Goal: Task Accomplishment & Management: Manage account settings

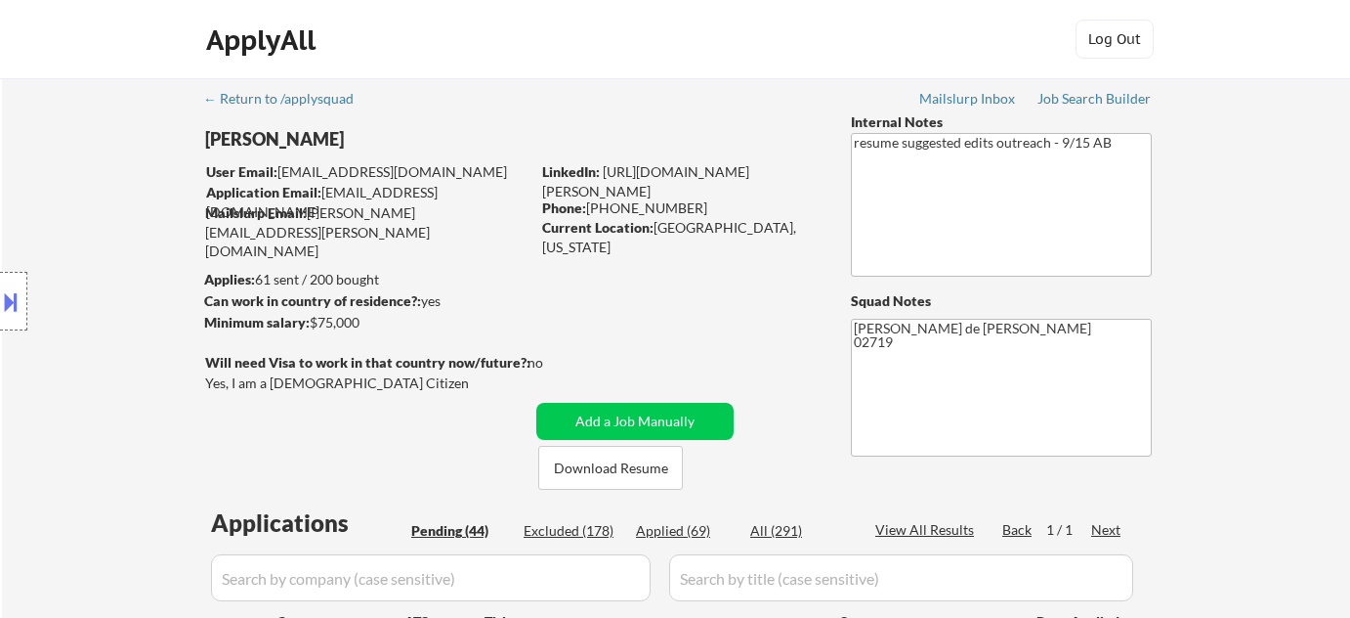
select select ""pending""
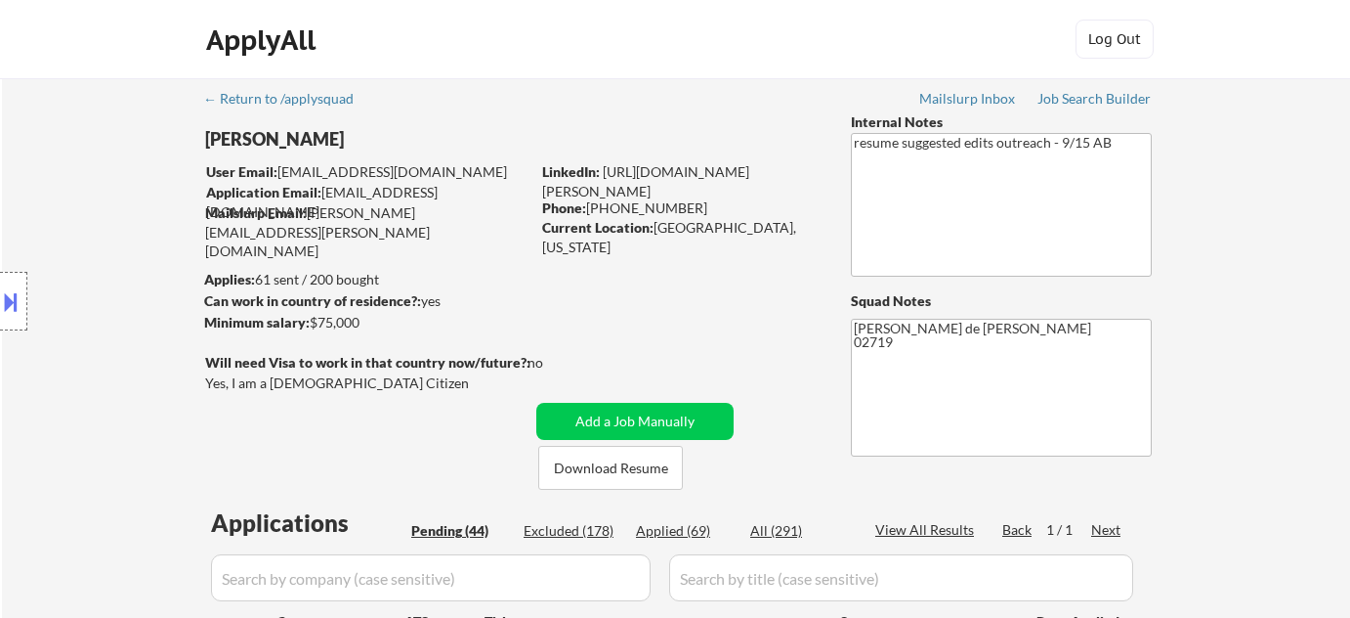
select select ""pending""
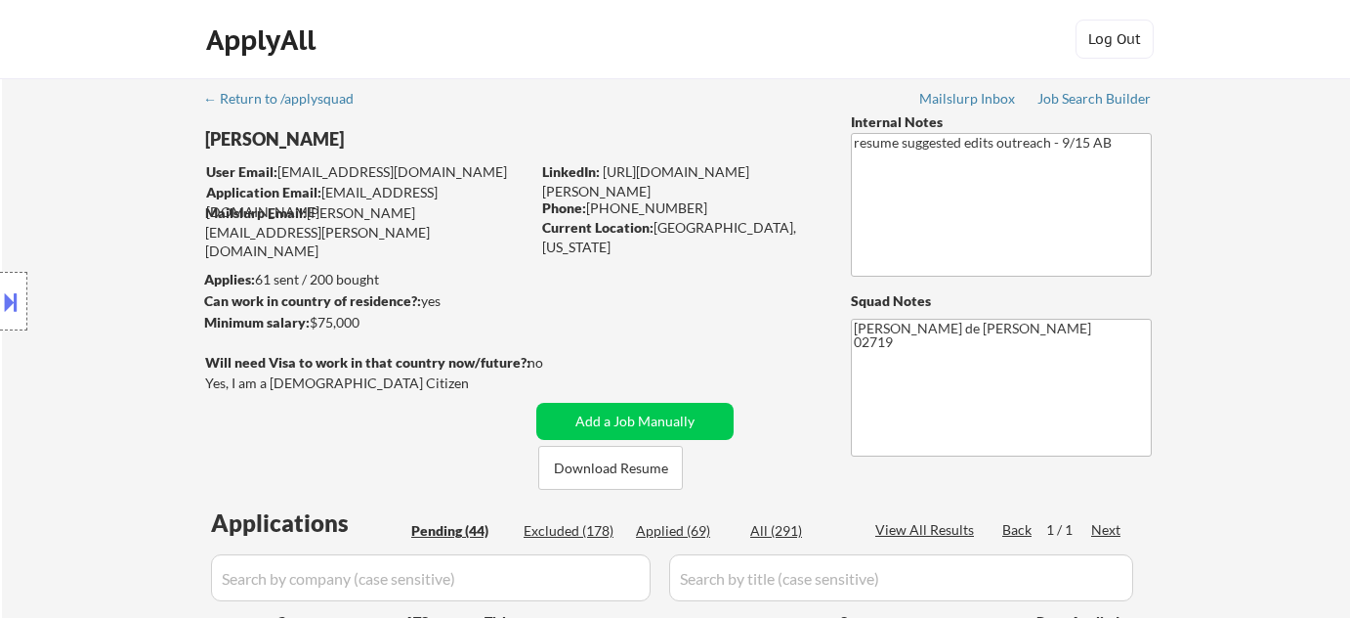
select select ""pending""
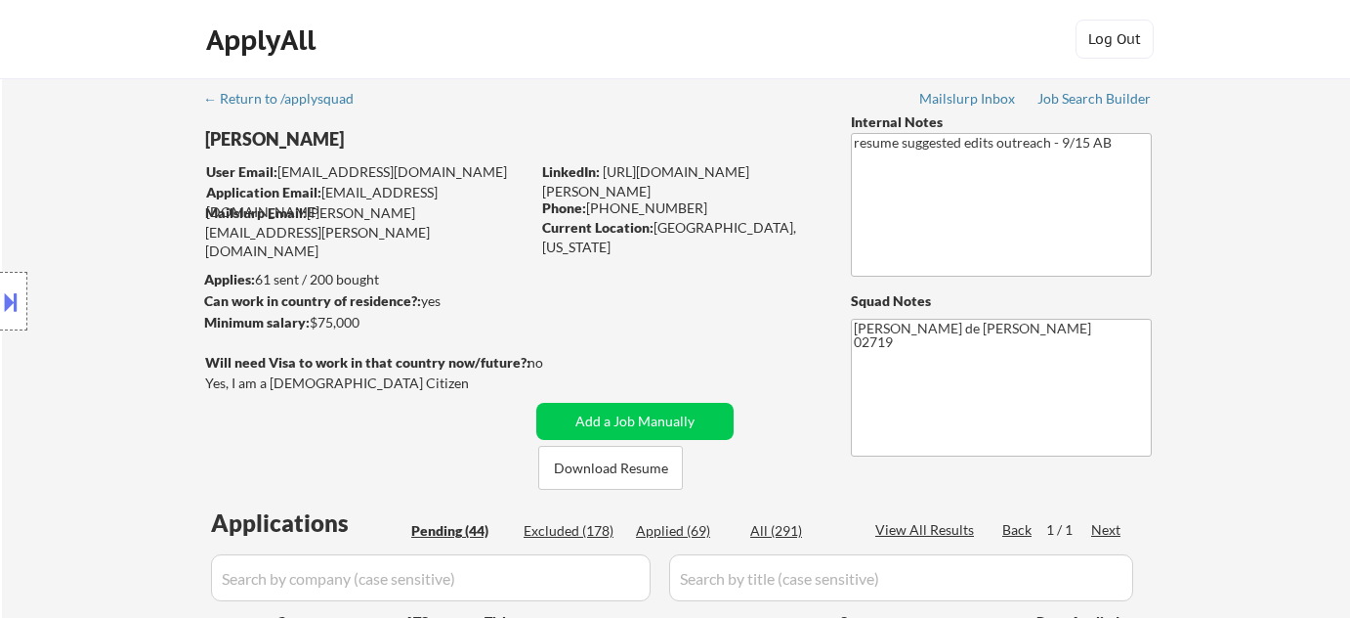
select select ""pending""
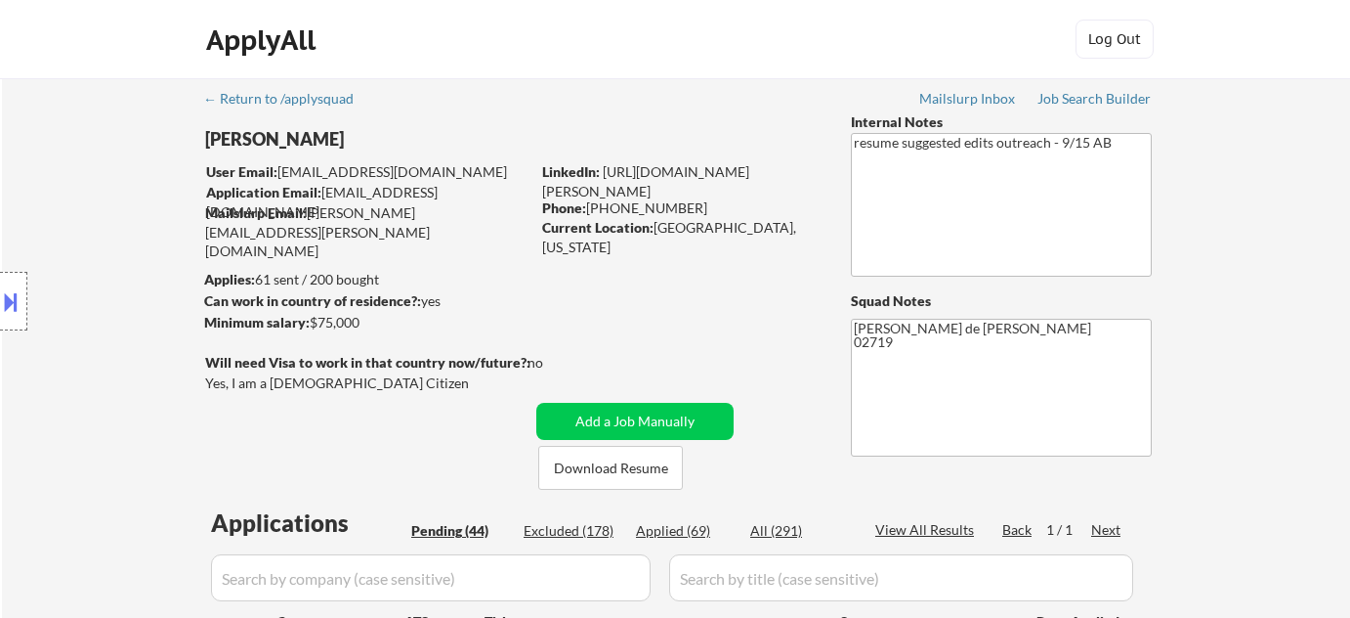
select select ""pending""
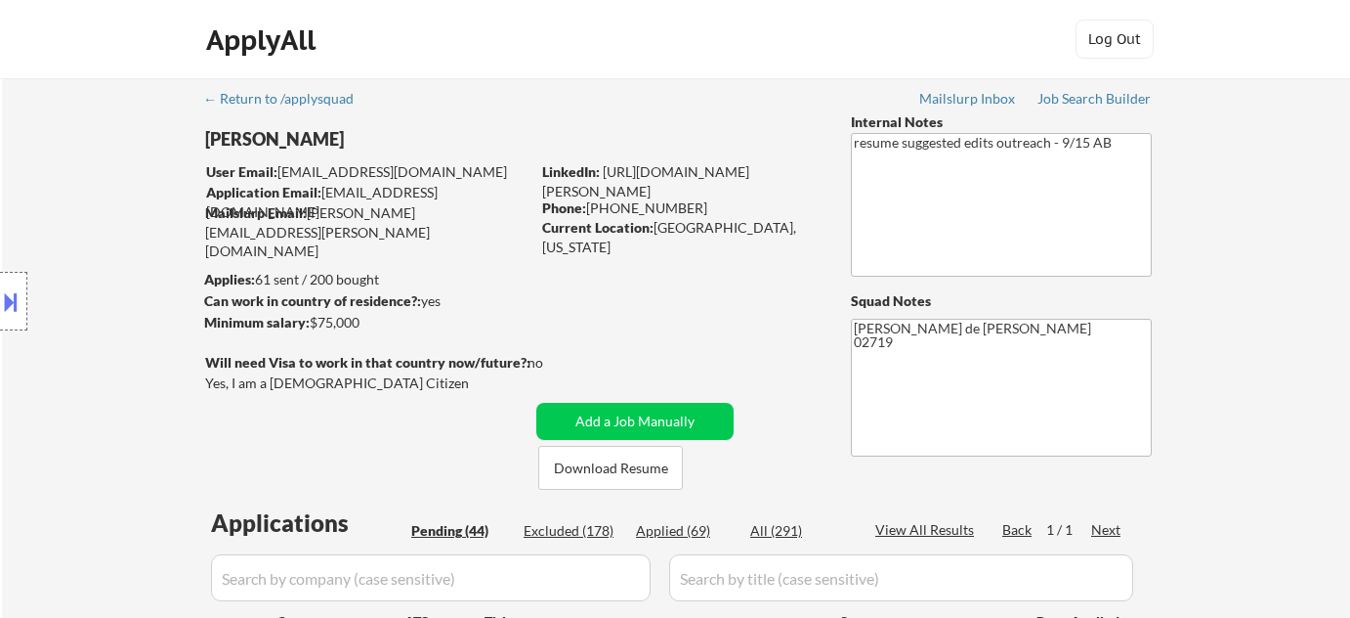
select select ""pending""
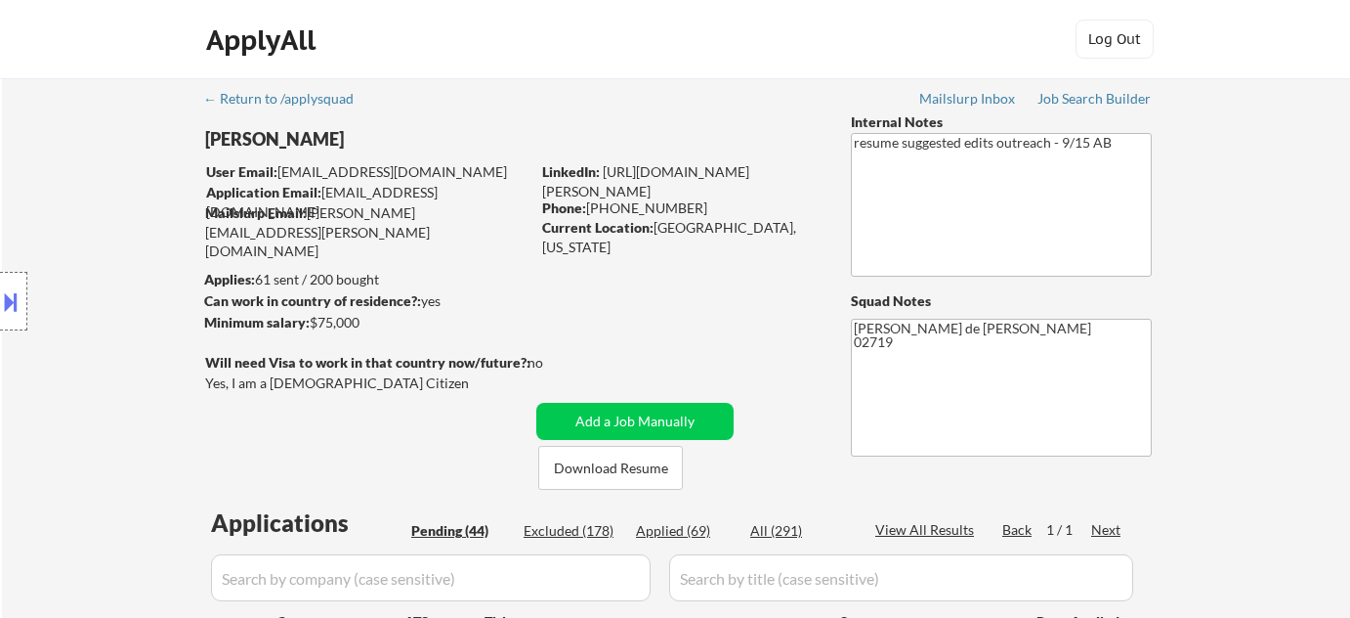
select select ""pending""
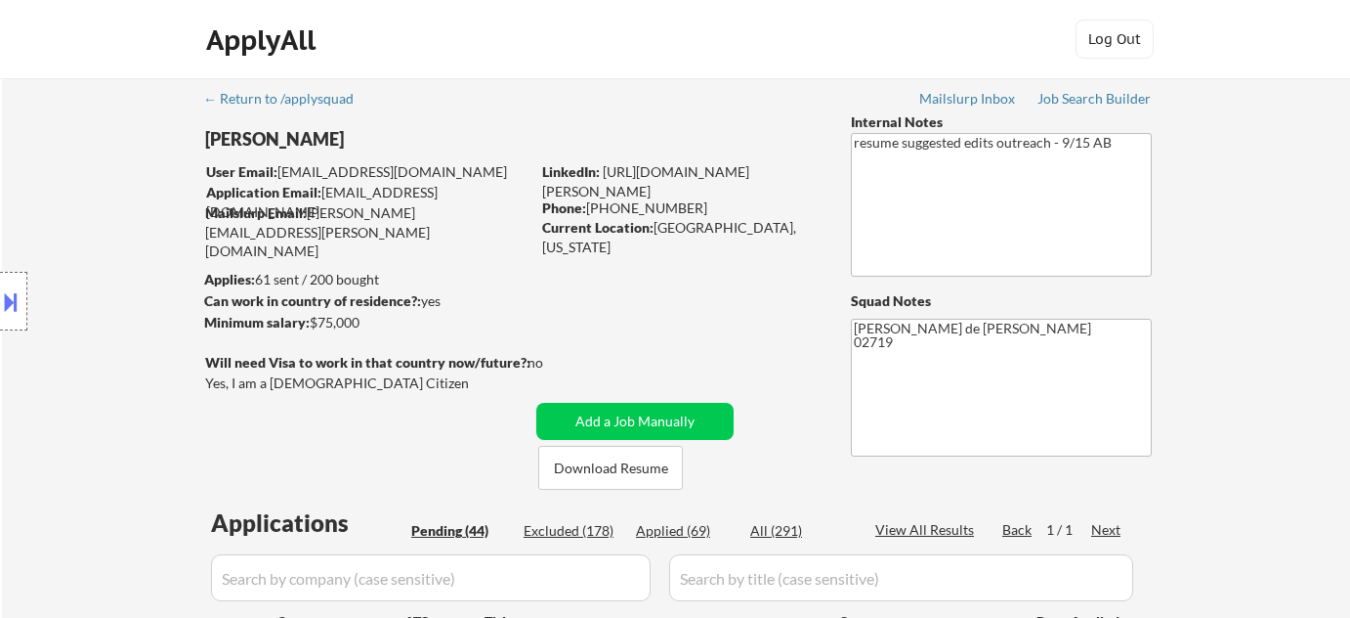
select select ""pending""
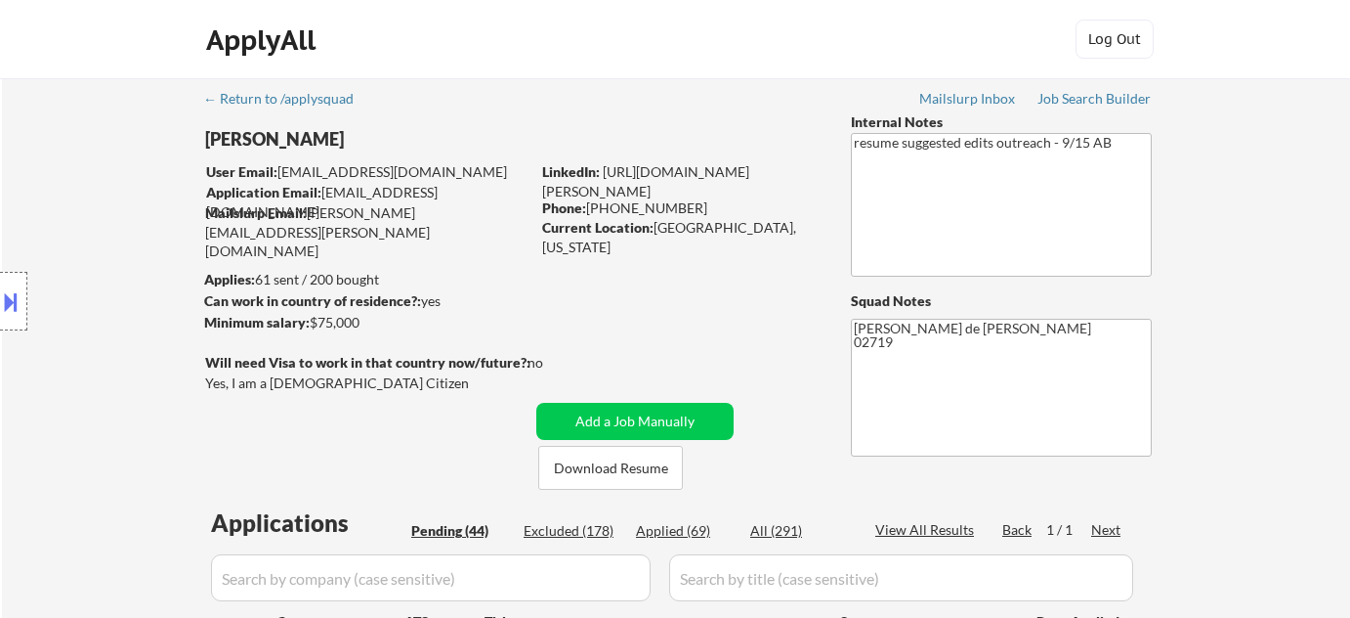
select select ""pending""
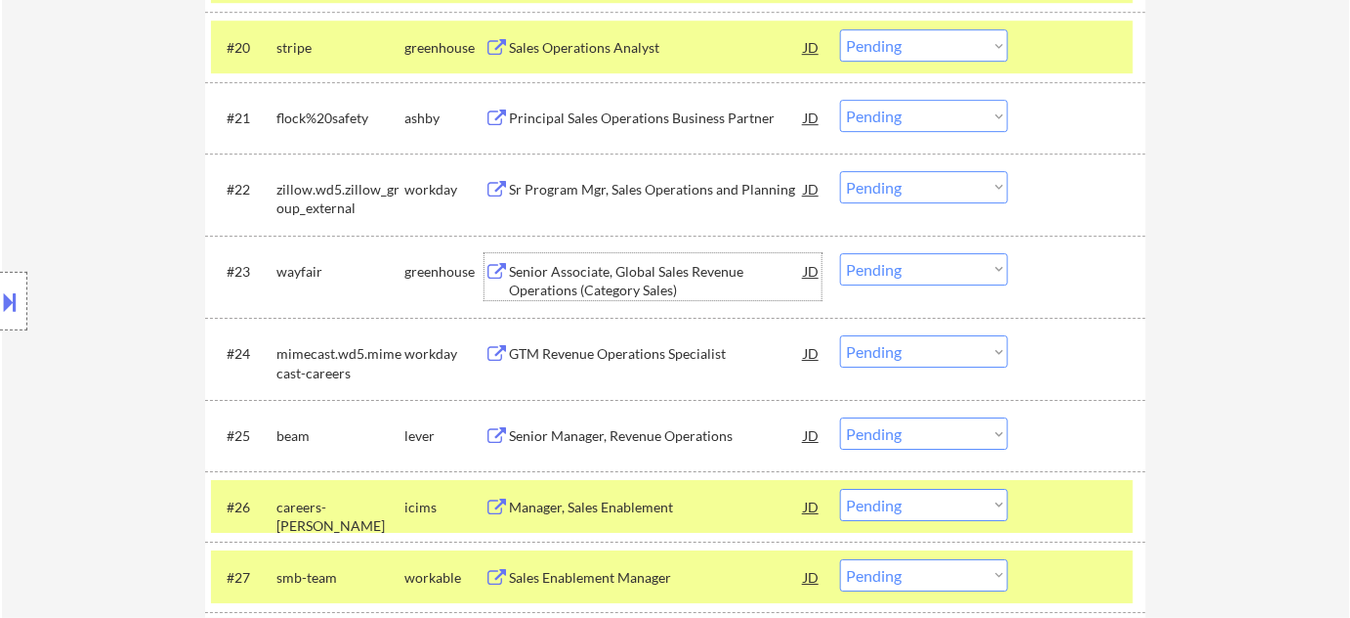
click at [638, 282] on div "Senior Associate, Global Sales Revenue Operations (Category Sales)" at bounding box center [656, 281] width 295 height 38
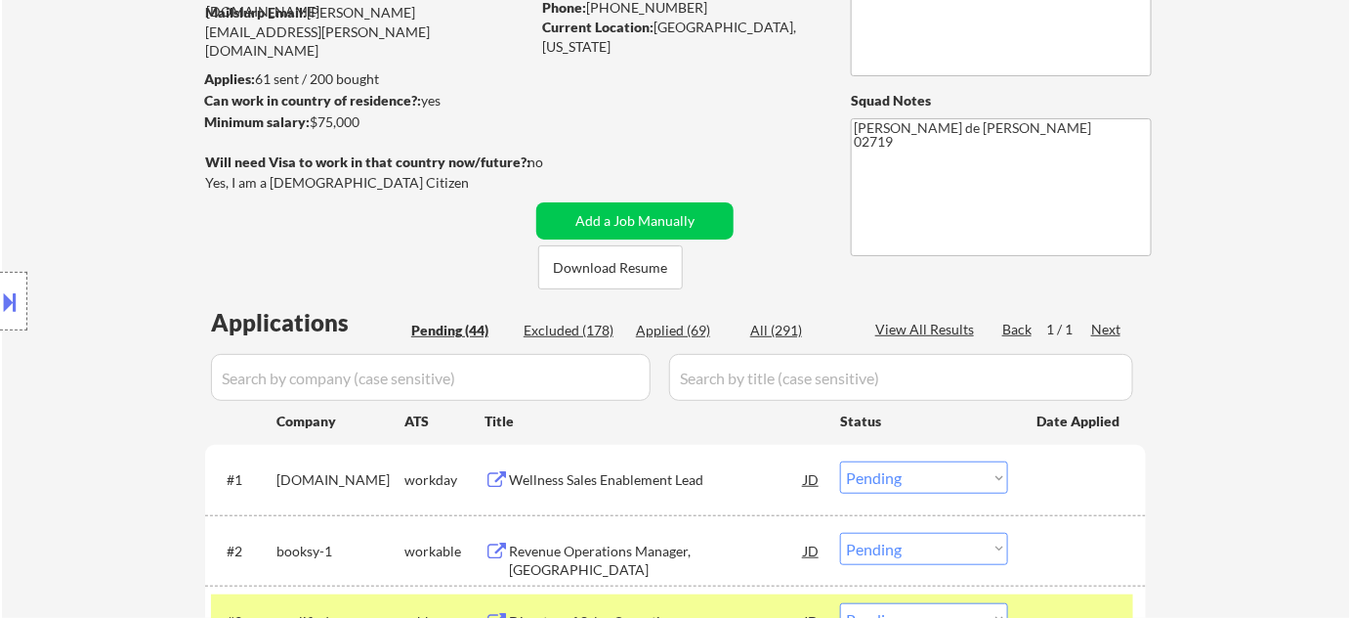
scroll to position [266, 0]
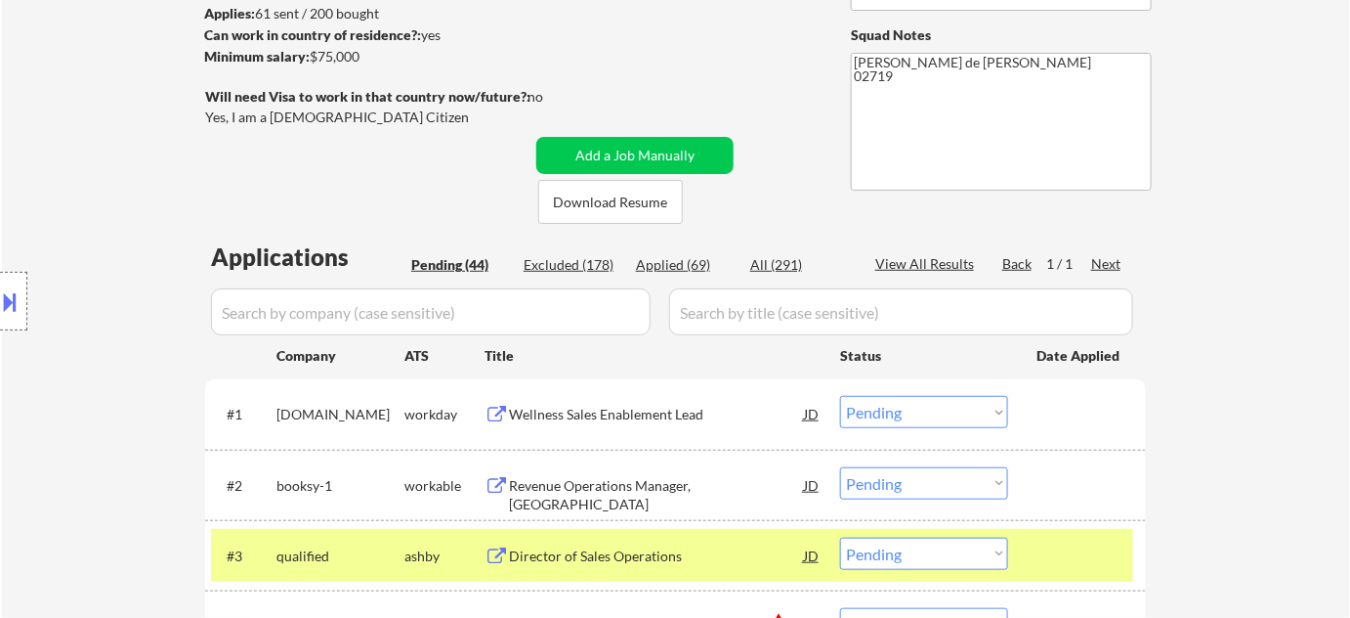
click at [677, 265] on div "Applied (69)" at bounding box center [685, 265] width 98 height 20
select select ""applied""
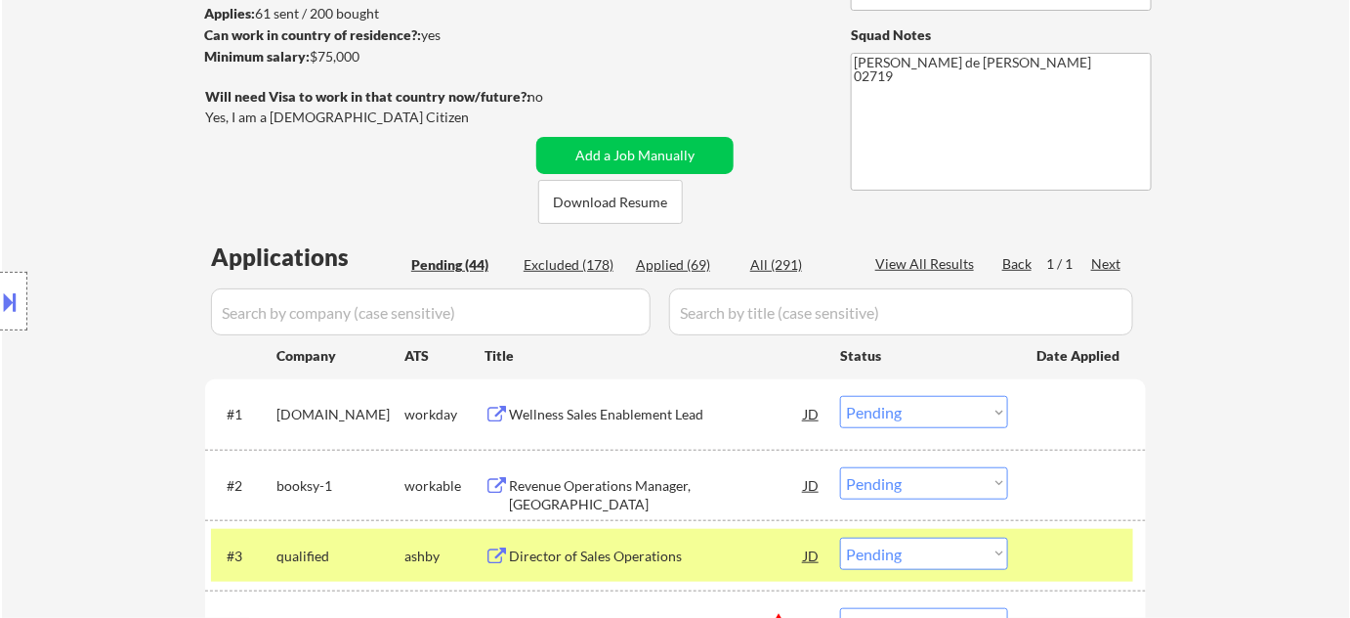
select select ""applied""
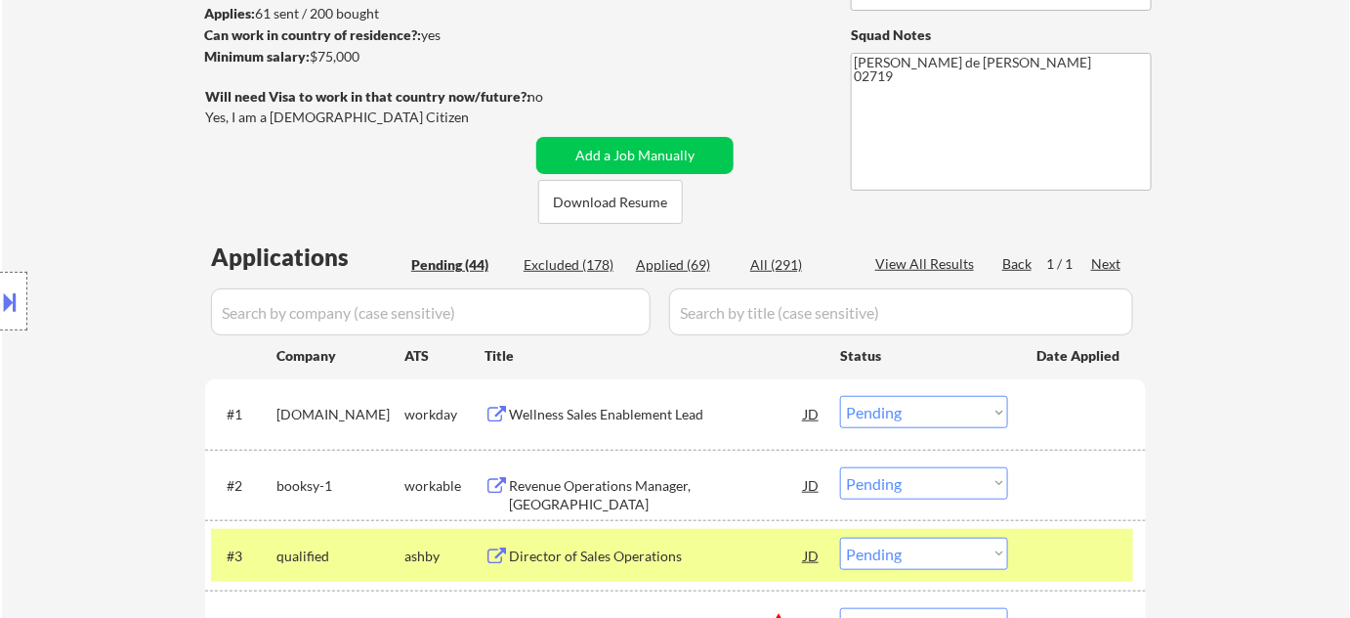
select select ""applied""
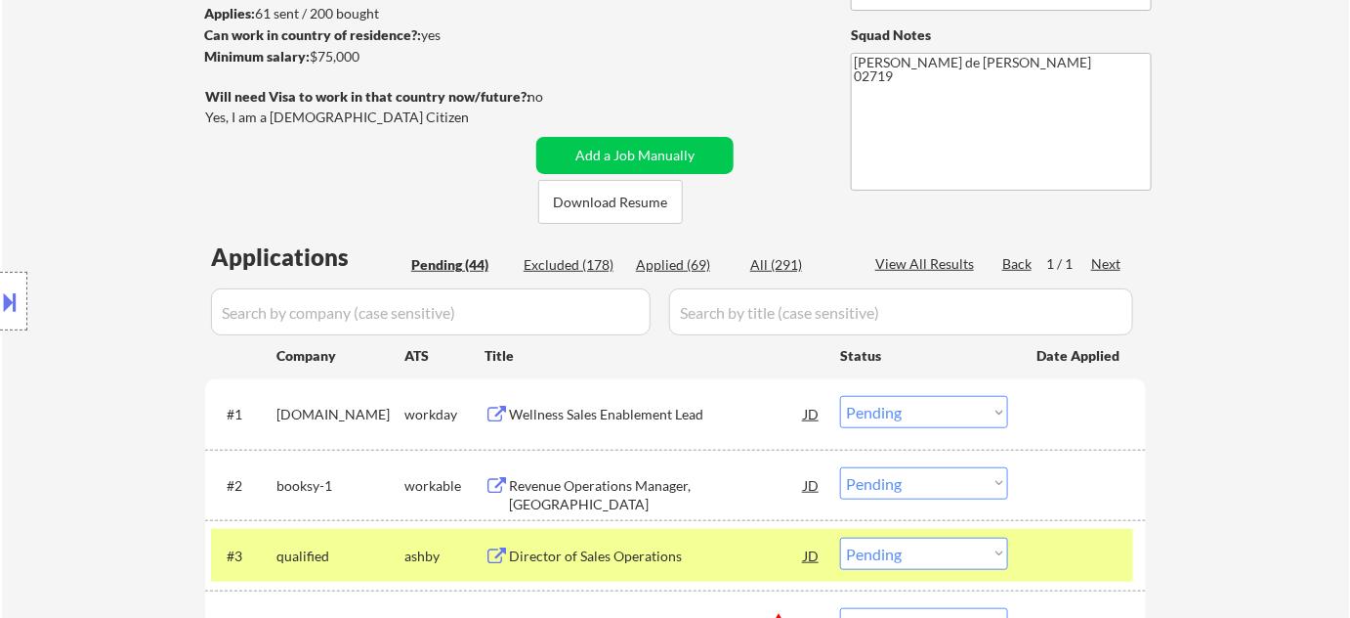
select select ""applied""
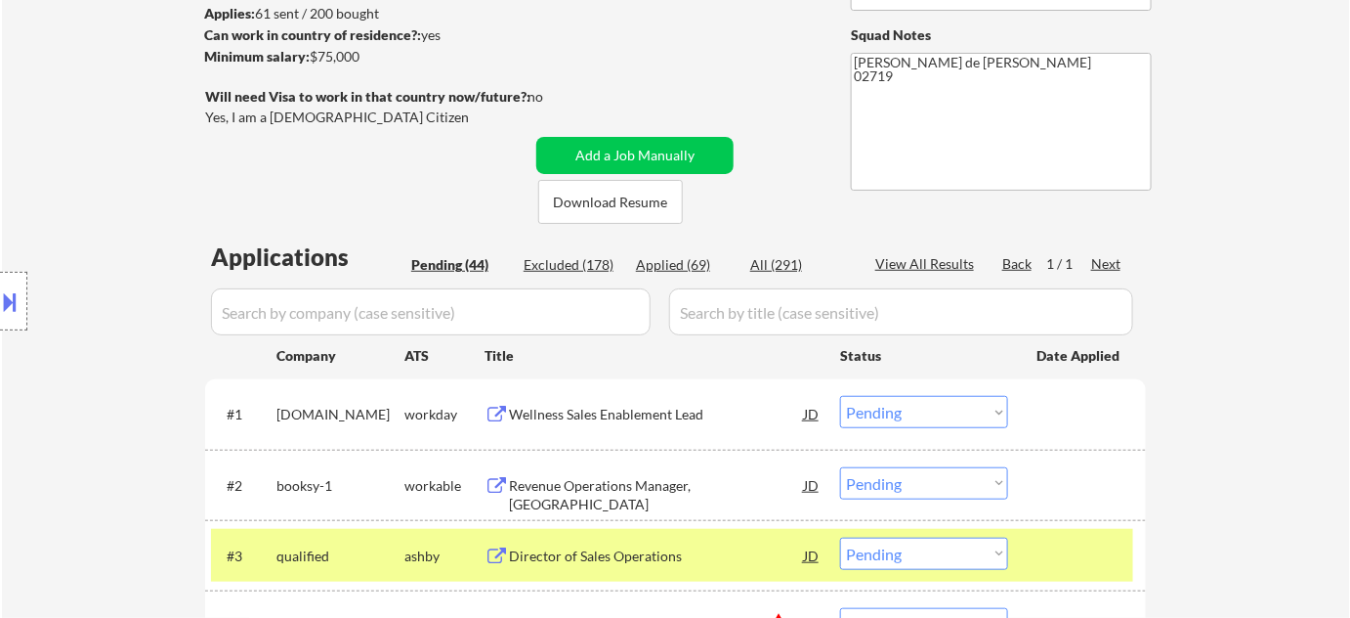
select select ""applied""
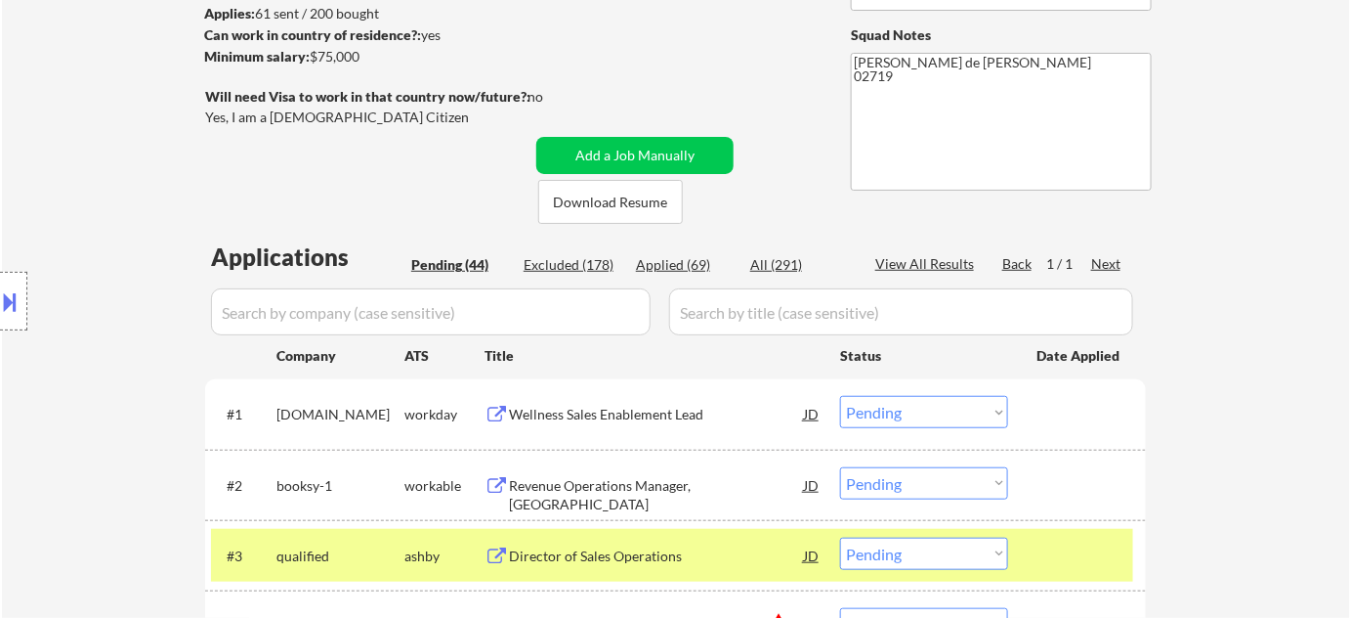
select select ""applied""
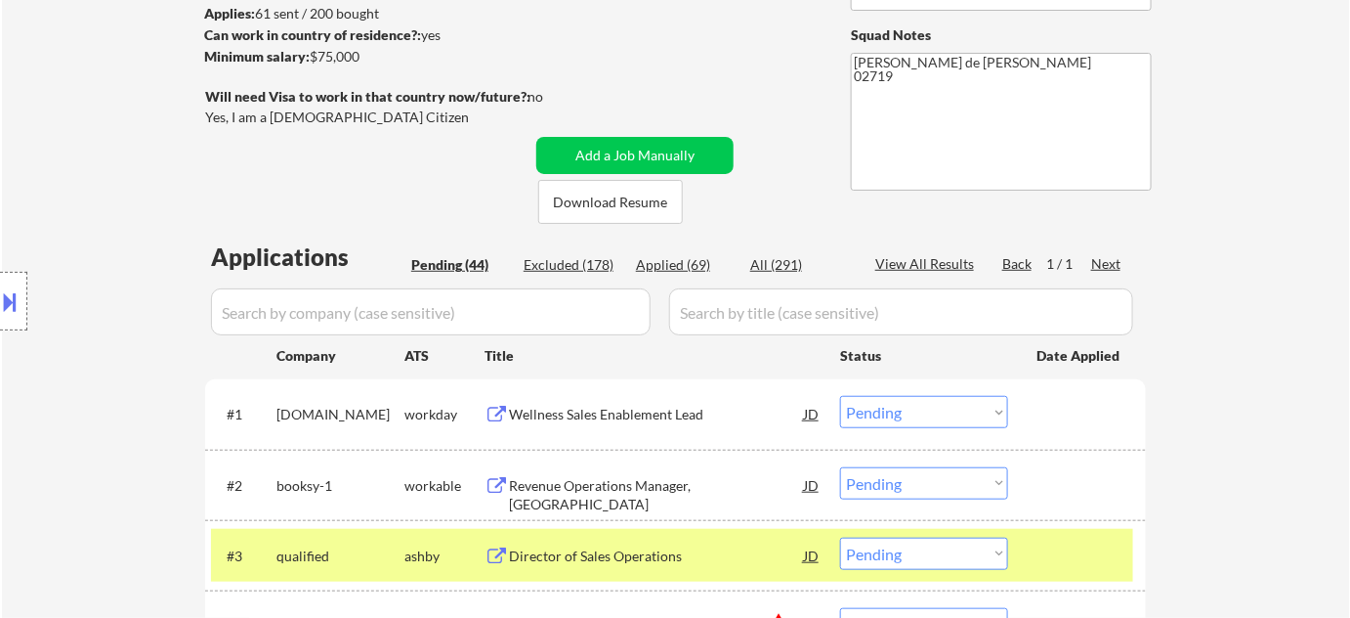
select select ""applied""
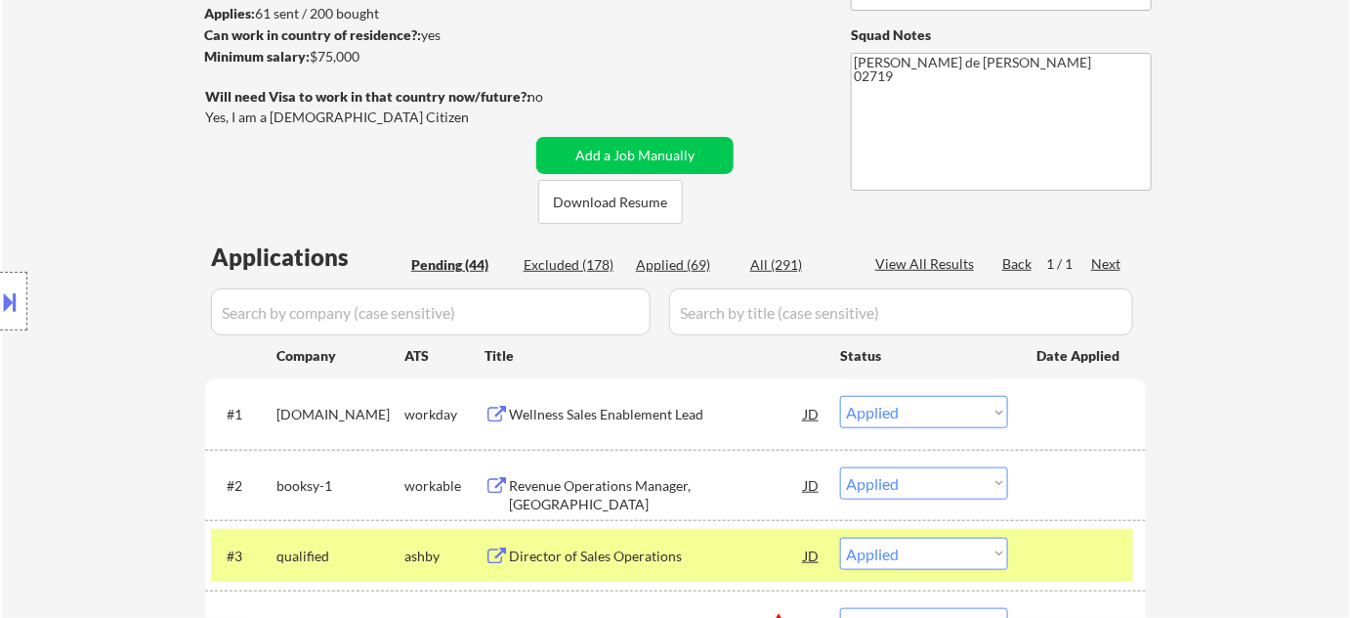
select select ""applied""
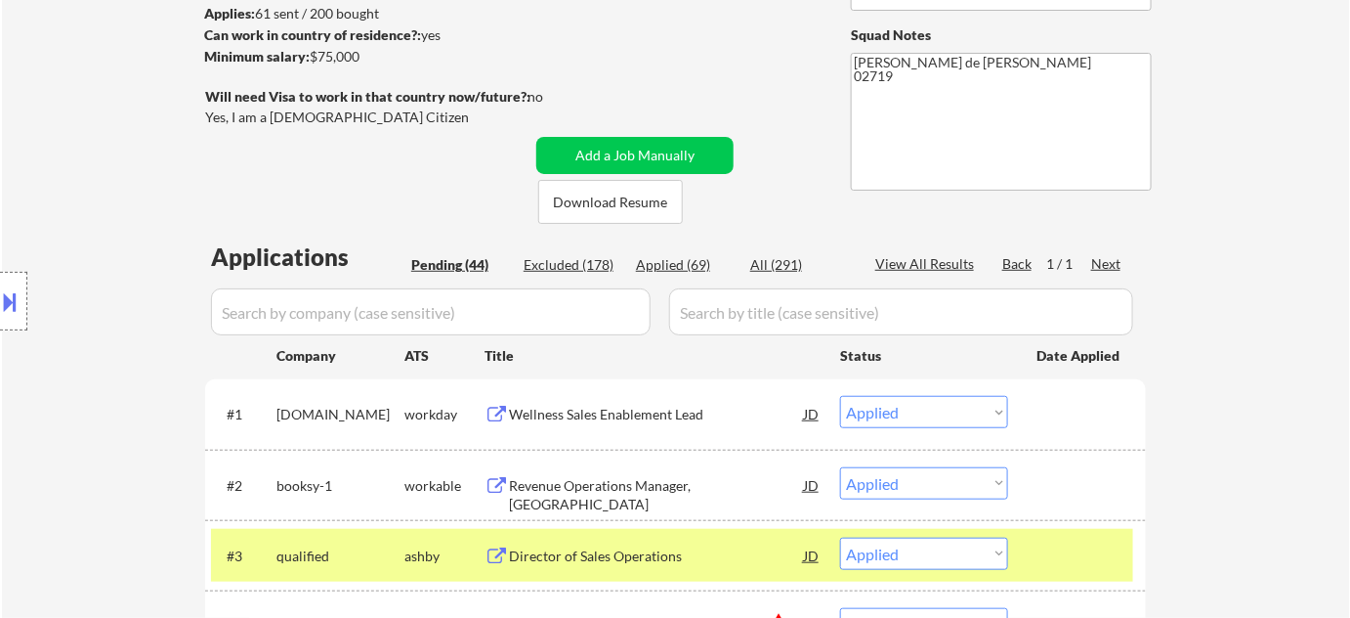
select select ""applied""
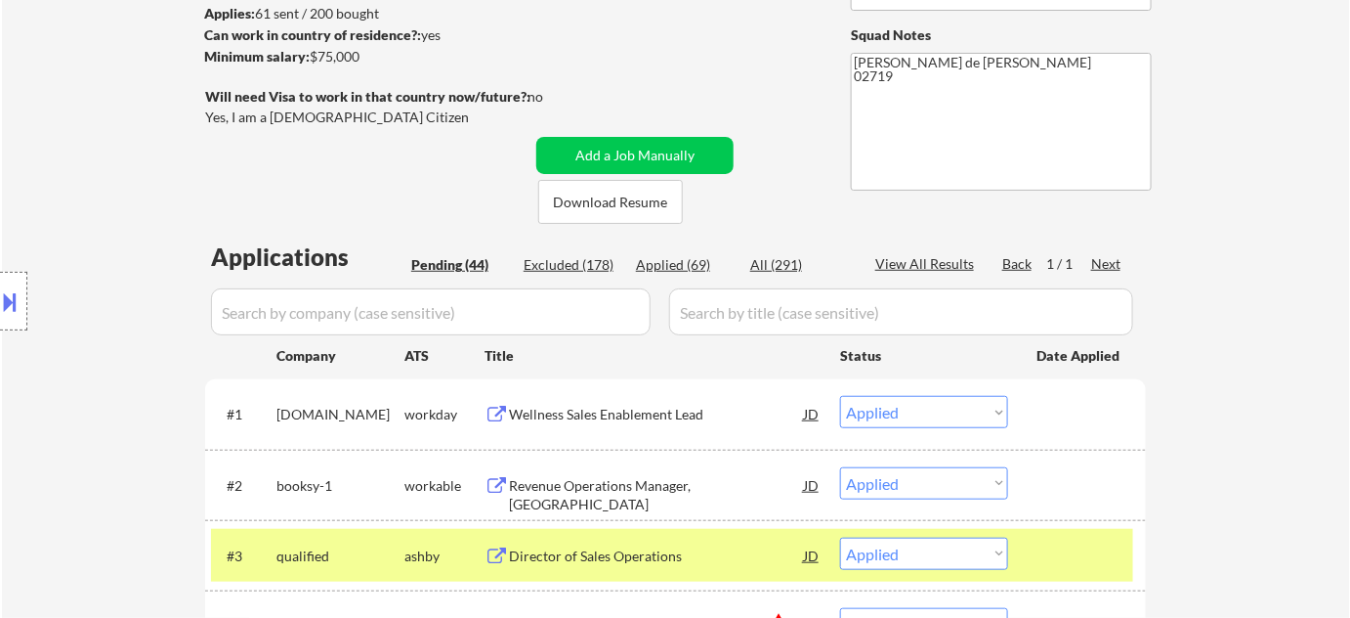
select select ""applied""
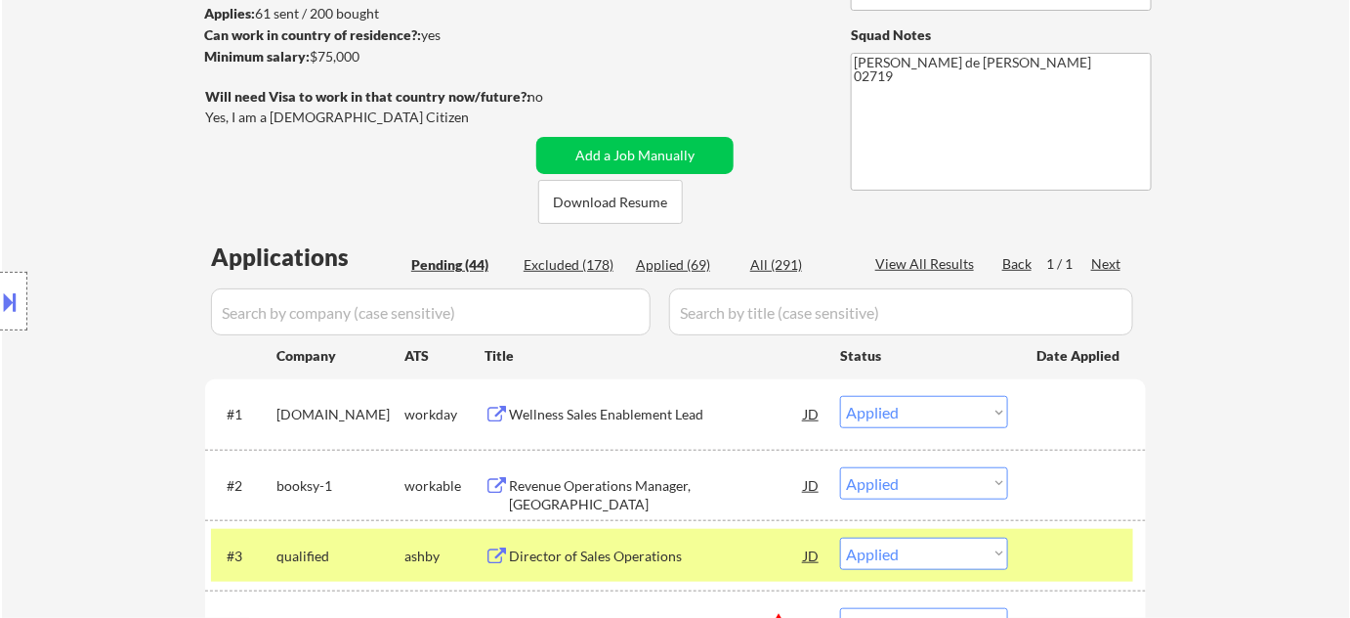
select select ""applied""
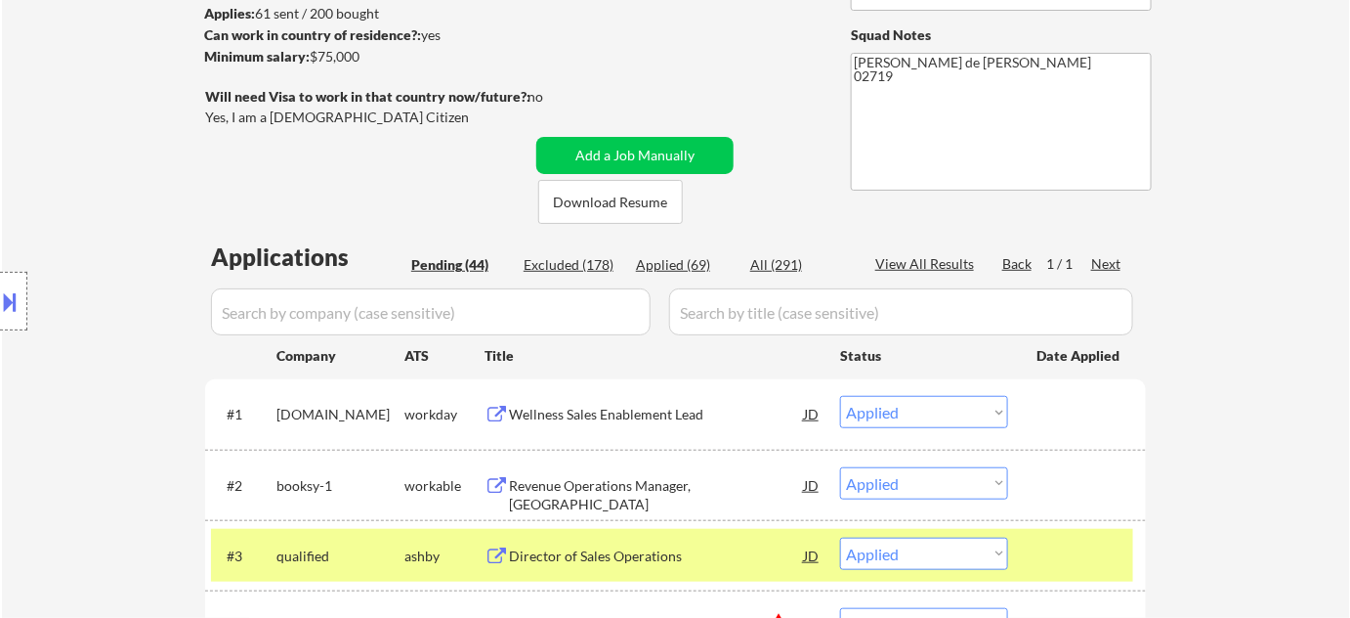
select select ""applied""
click at [565, 309] on input "input" at bounding box center [431, 311] width 440 height 47
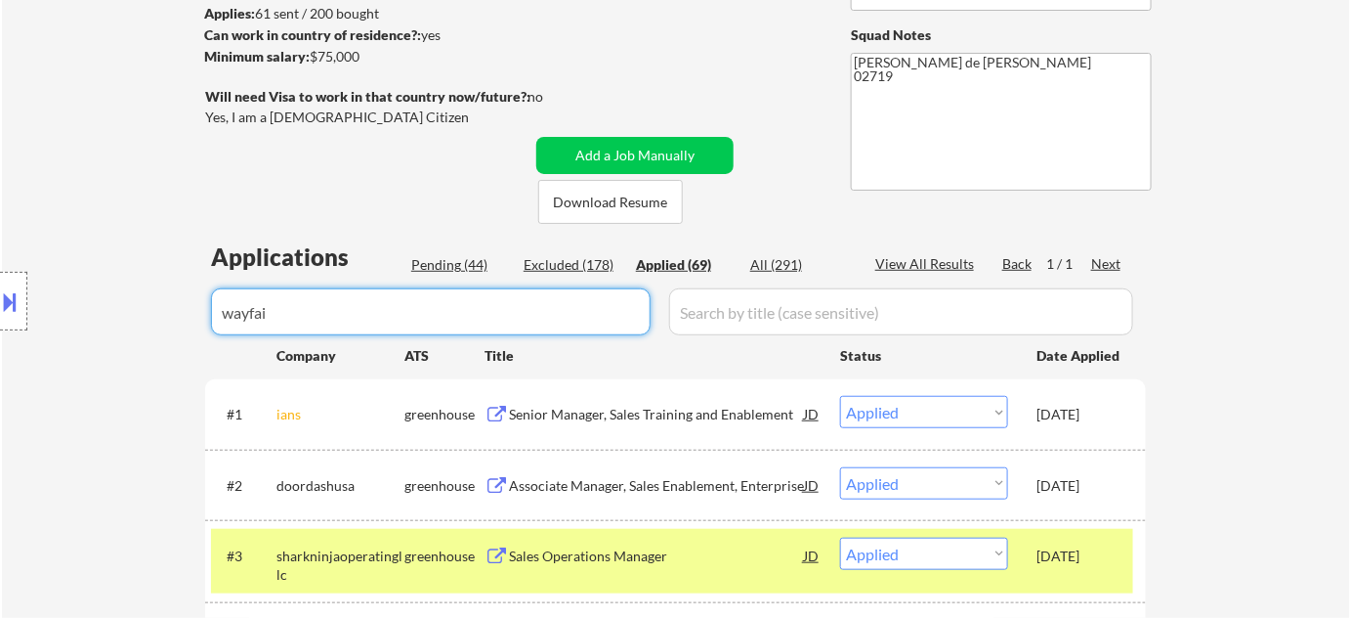
type input "wayfair"
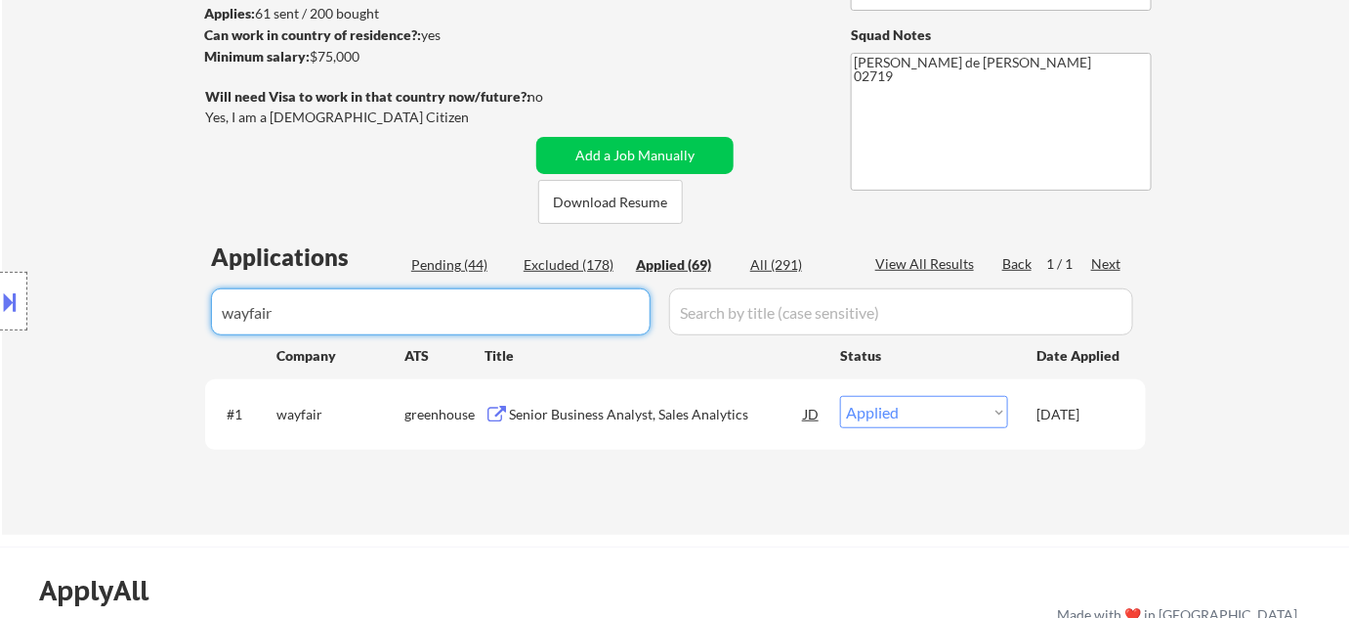
drag, startPoint x: 385, startPoint y: 307, endPoint x: 71, endPoint y: 321, distance: 314.0
click at [74, 321] on body "← Return to /applysquad Mailslurp Inbox Job Search Builder [PERSON_NAME] User E…" at bounding box center [675, 43] width 1350 height 618
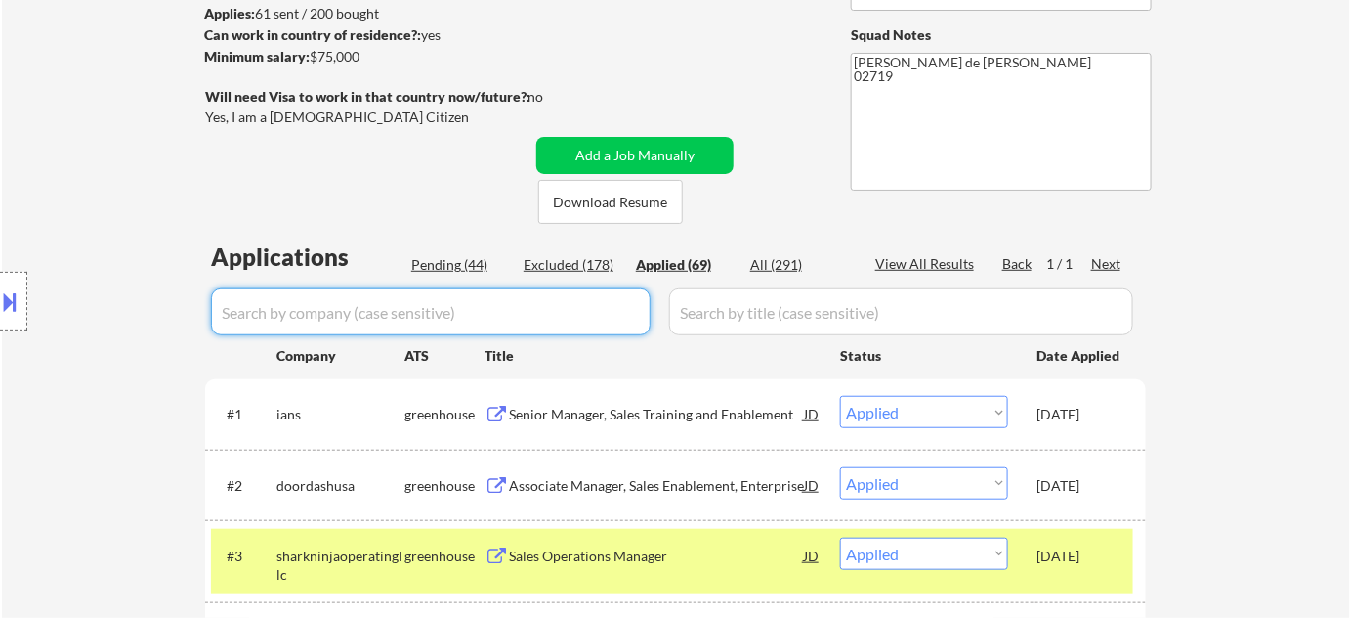
click at [445, 265] on div "Pending (44)" at bounding box center [460, 265] width 98 height 20
select select ""pending""
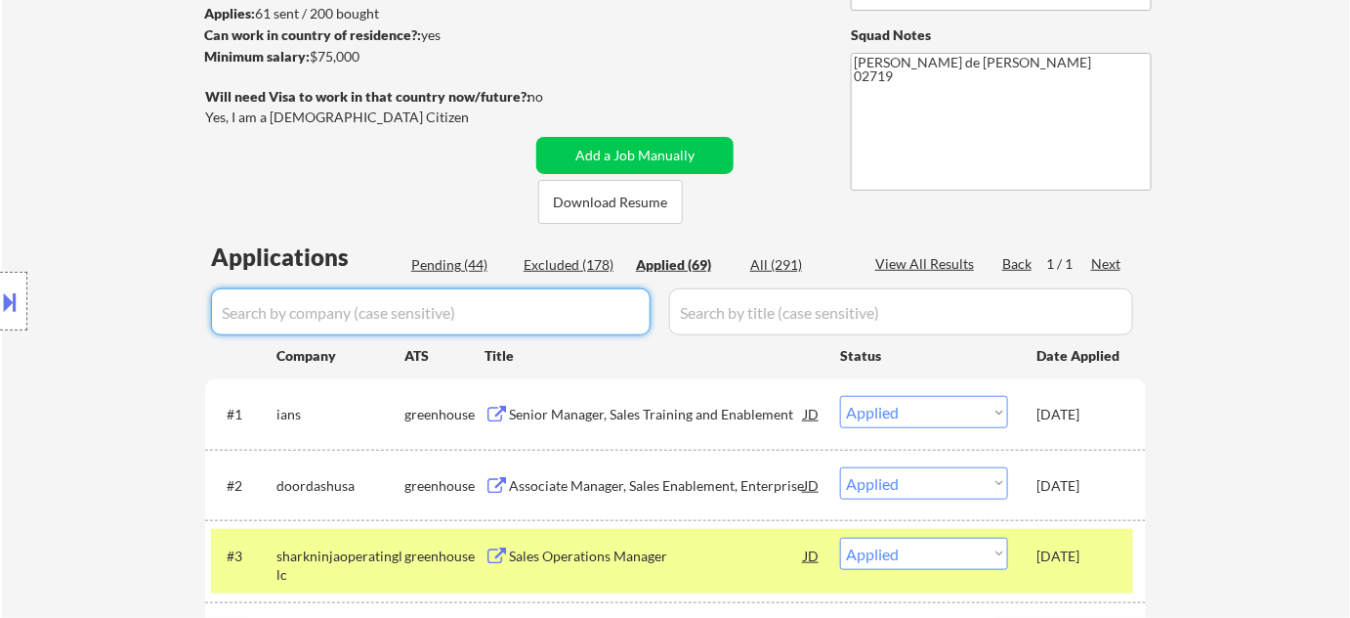
select select ""pending""
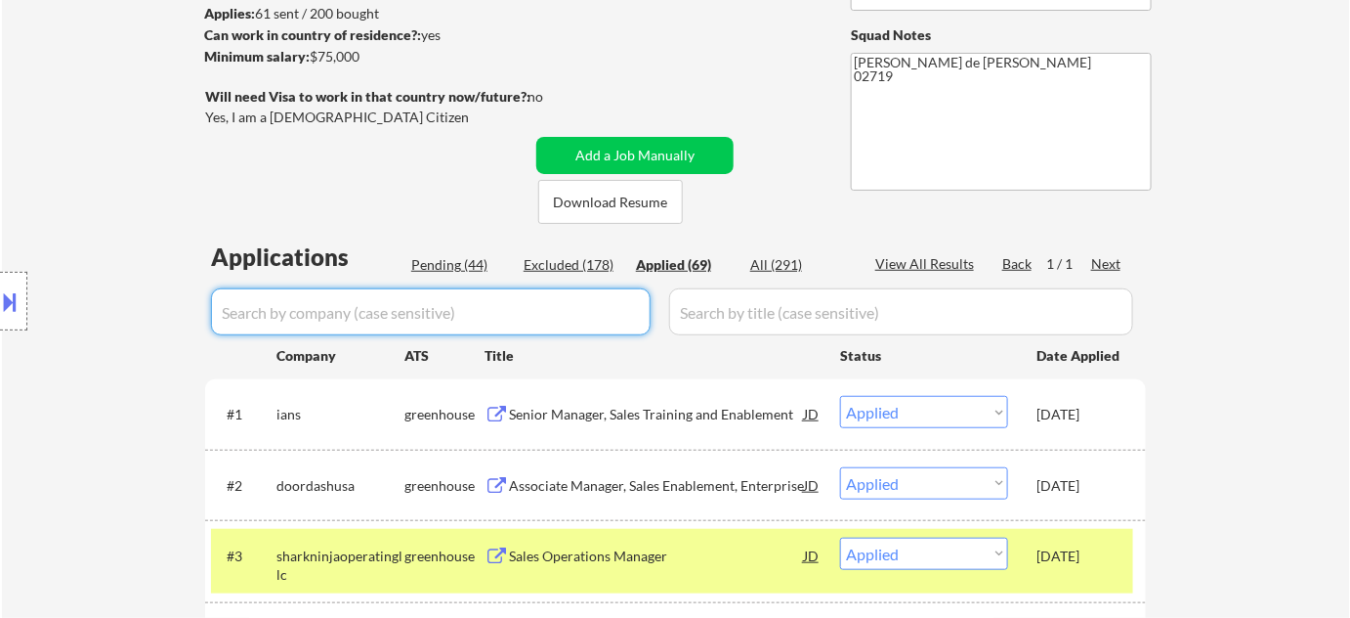
select select ""pending""
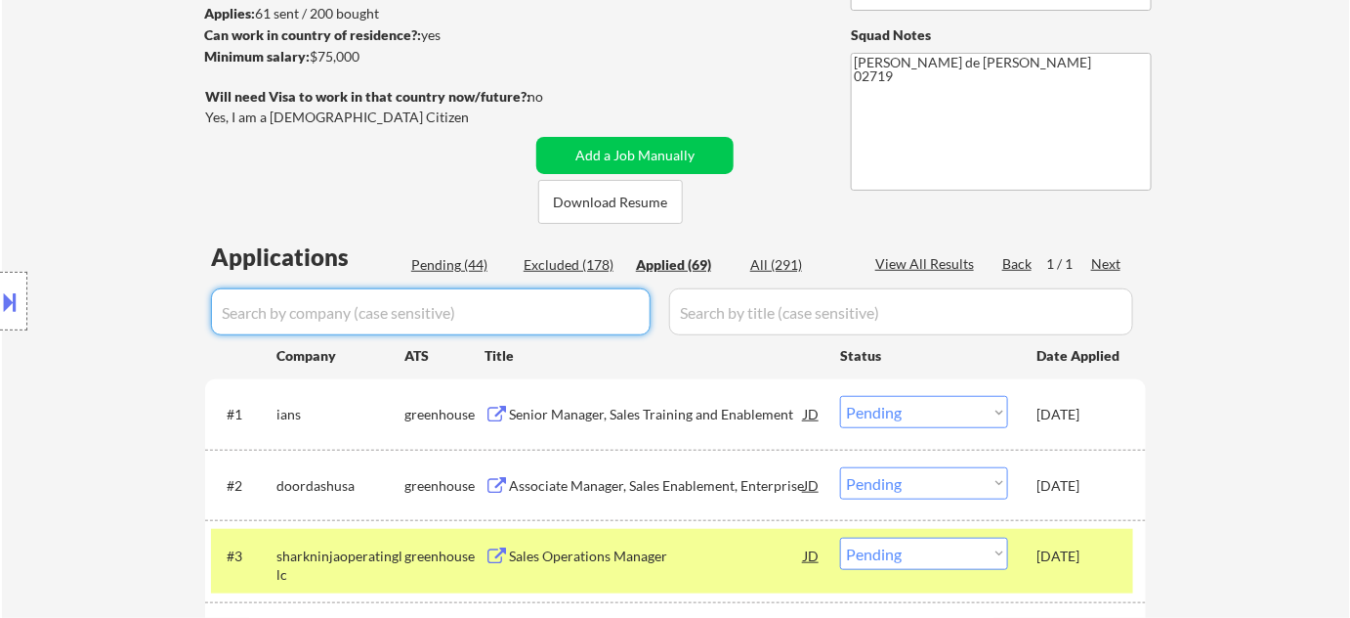
select select ""pending""
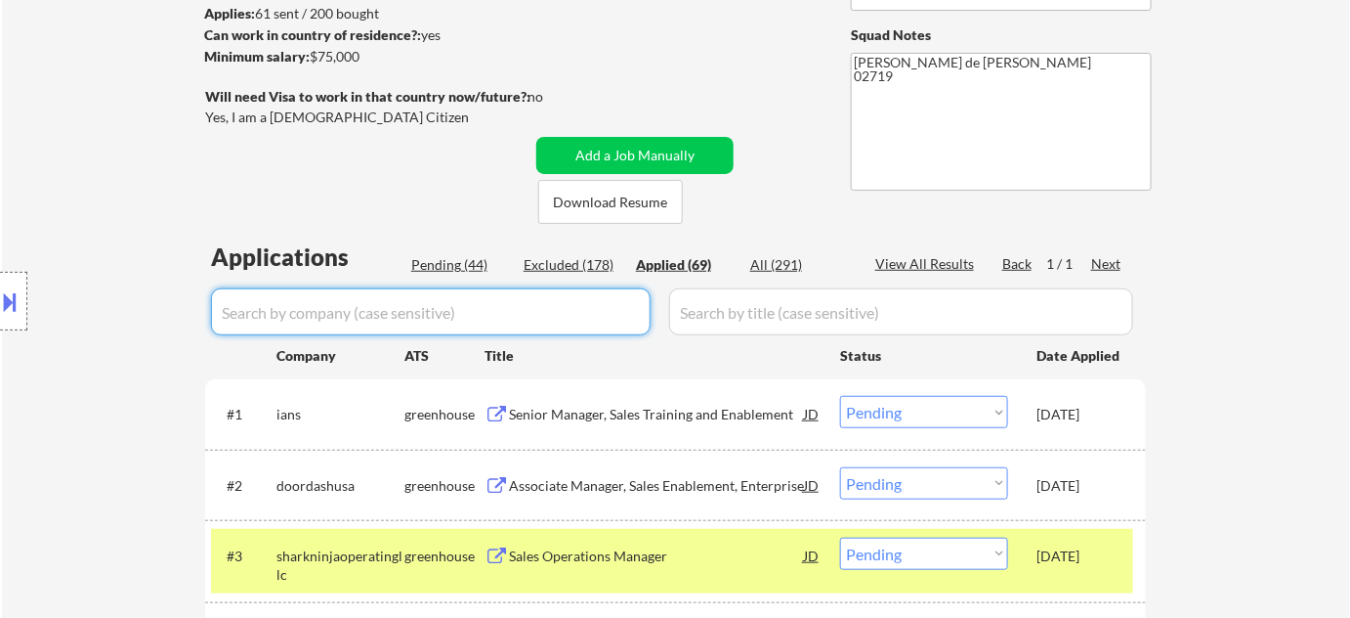
select select ""pending""
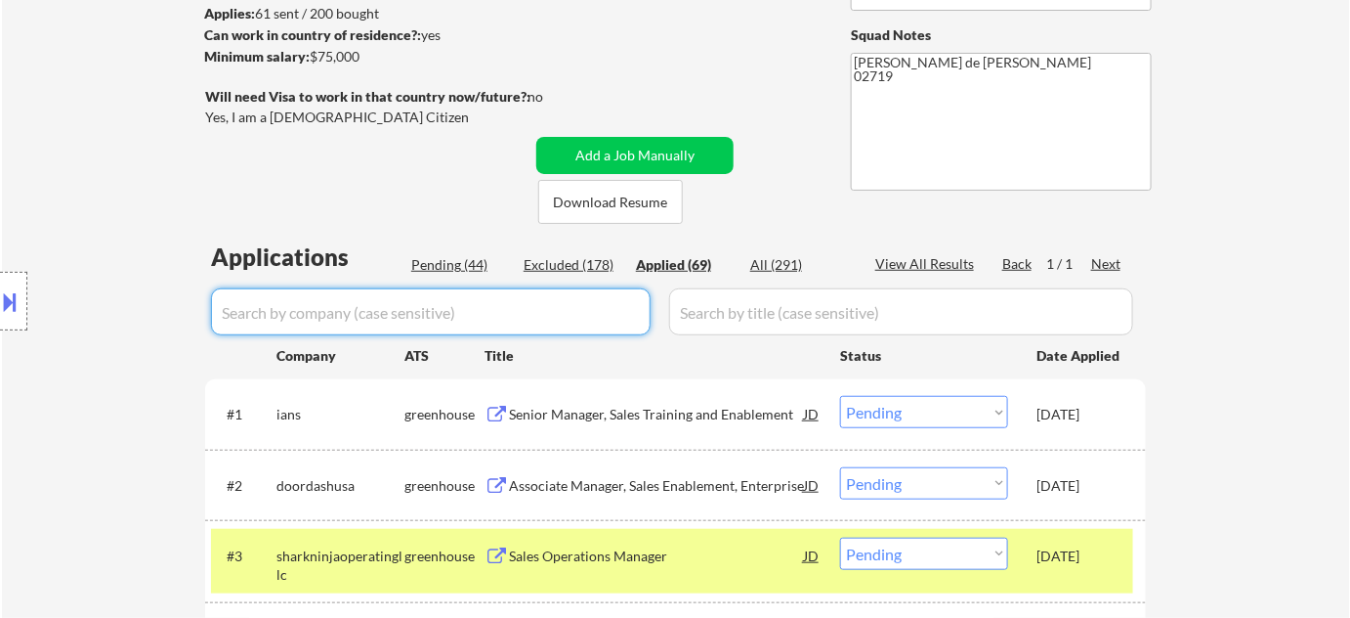
select select ""pending""
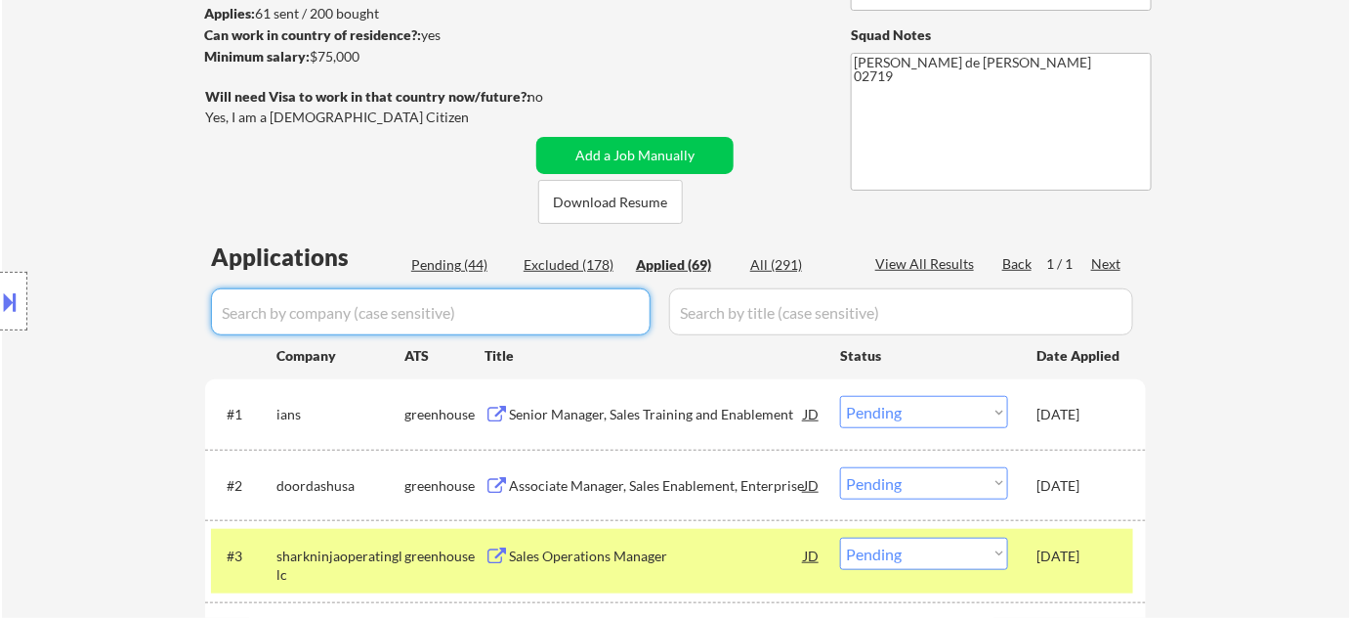
select select ""pending""
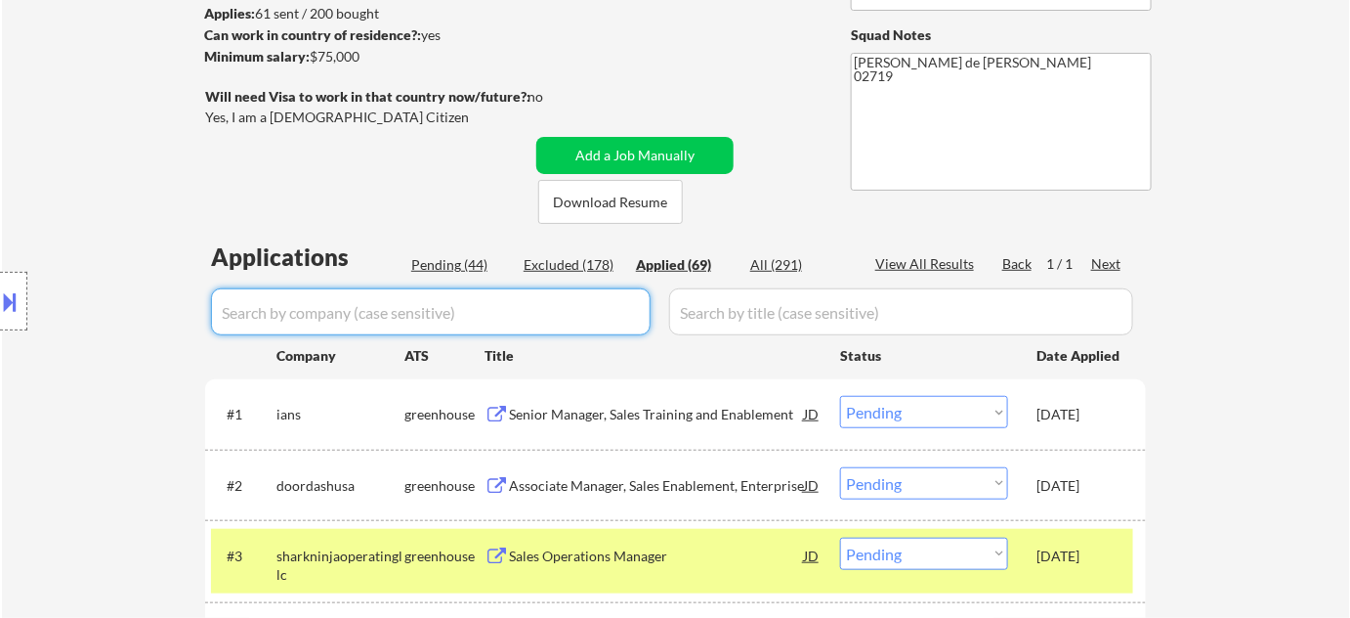
select select ""pending""
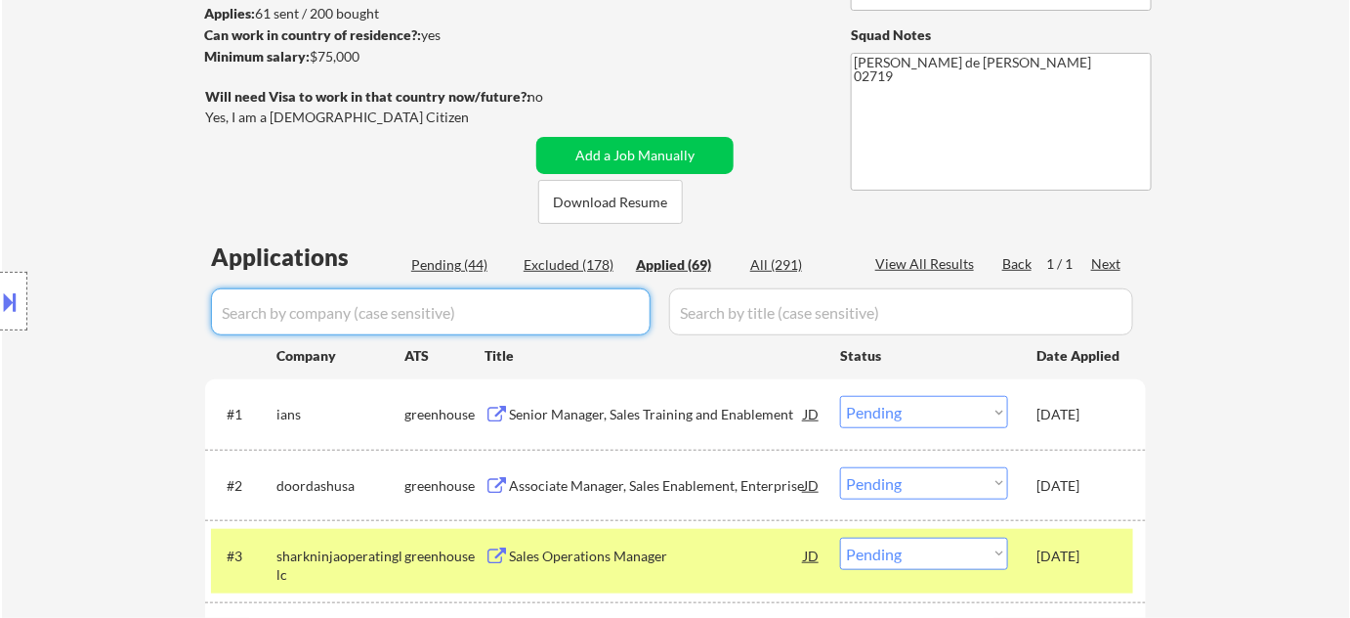
select select ""pending""
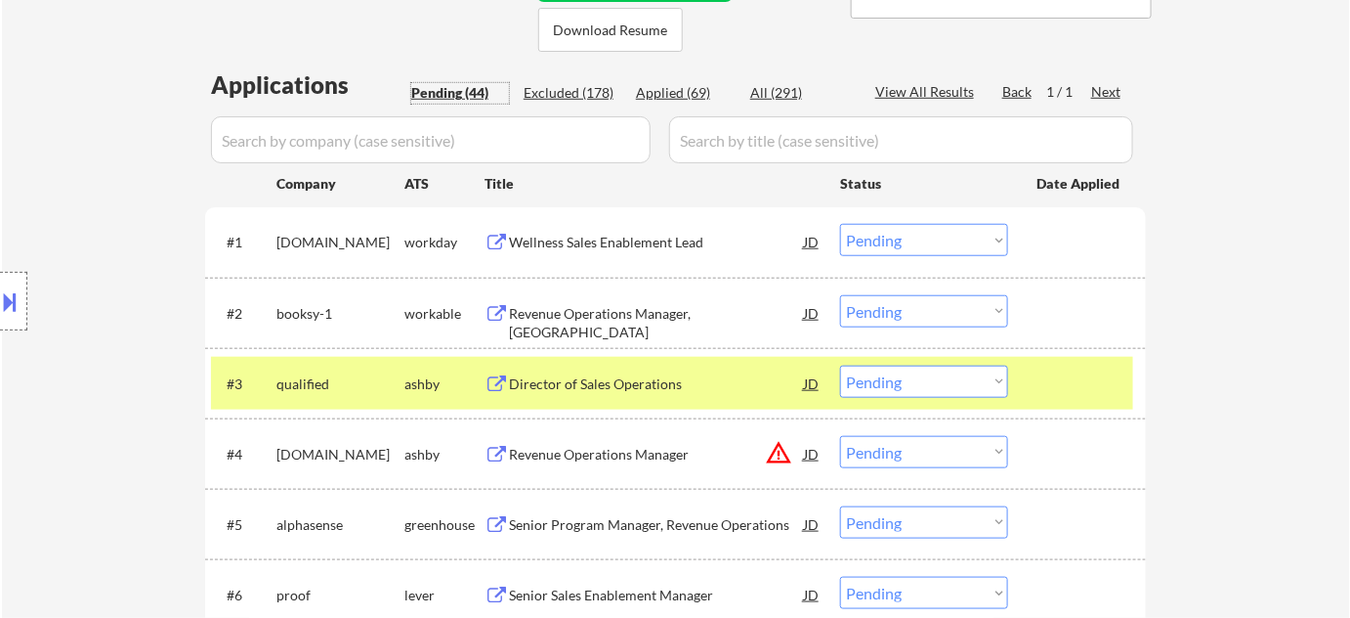
scroll to position [444, 0]
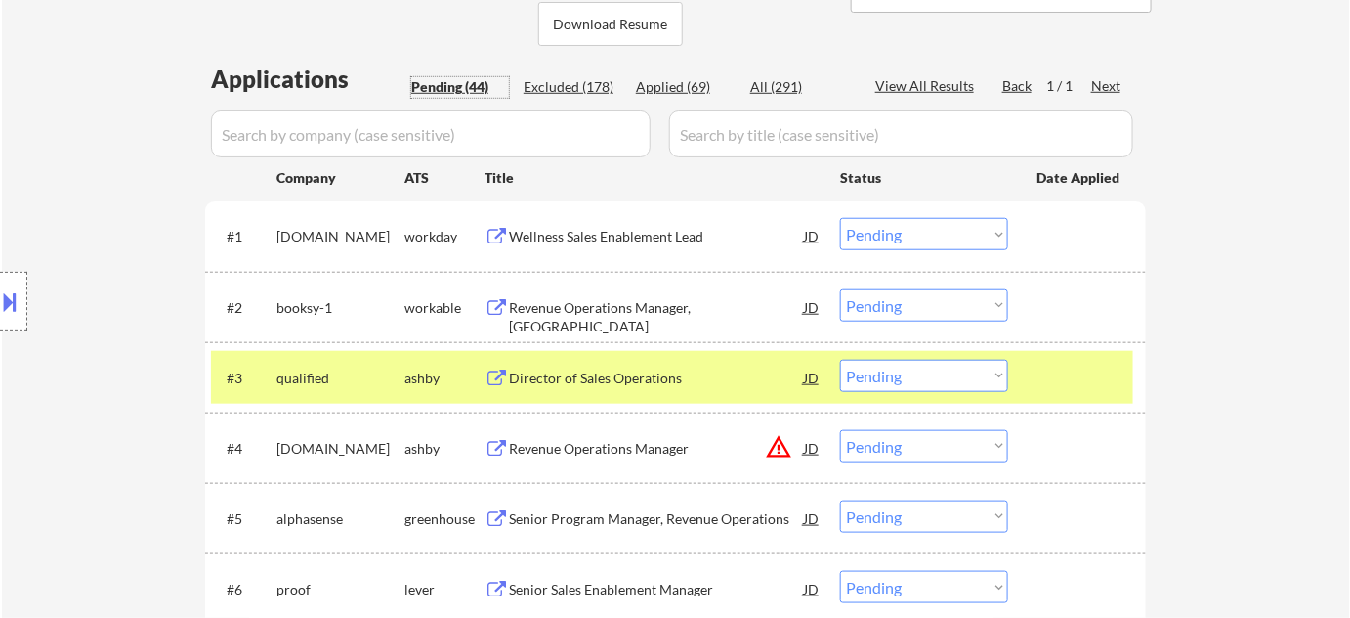
click at [663, 229] on div "Wellness Sales Enablement Lead" at bounding box center [656, 237] width 295 height 20
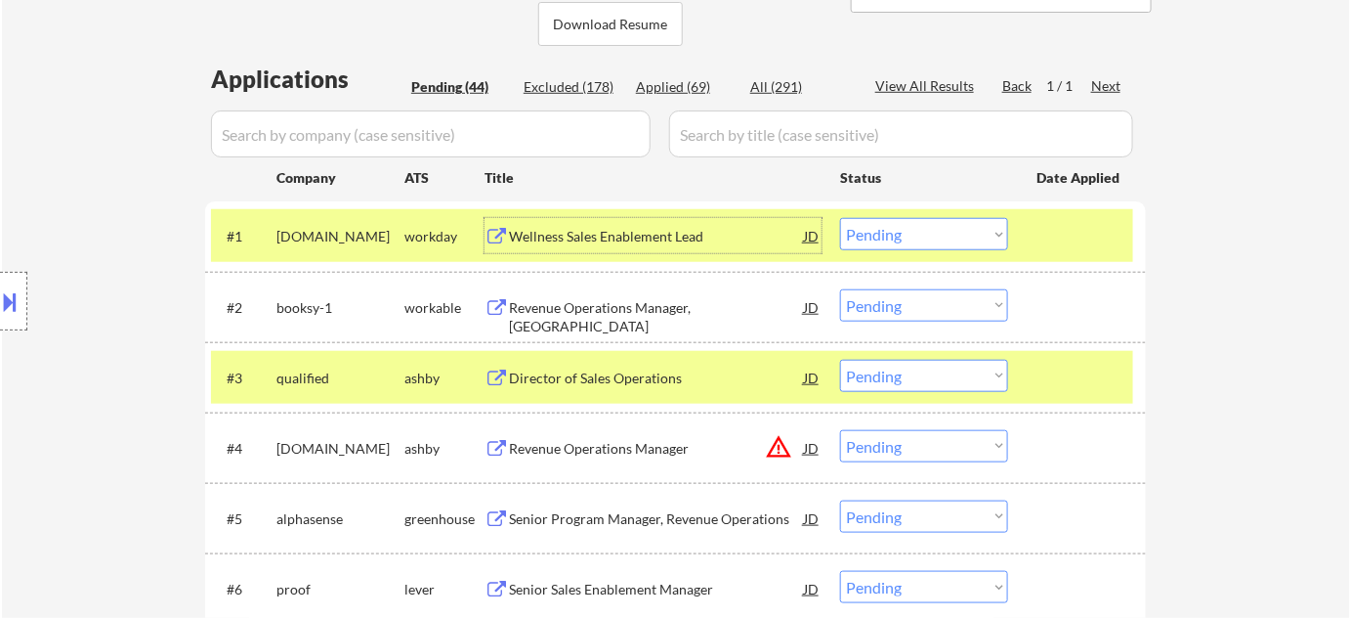
click at [919, 238] on select "Choose an option... Pending Applied Excluded (Questions) Excluded (Expired) Exc…" at bounding box center [924, 234] width 168 height 32
click at [840, 218] on select "Choose an option... Pending Applied Excluded (Questions) Excluded (Expired) Exc…" at bounding box center [924, 234] width 168 height 32
select select ""pending""
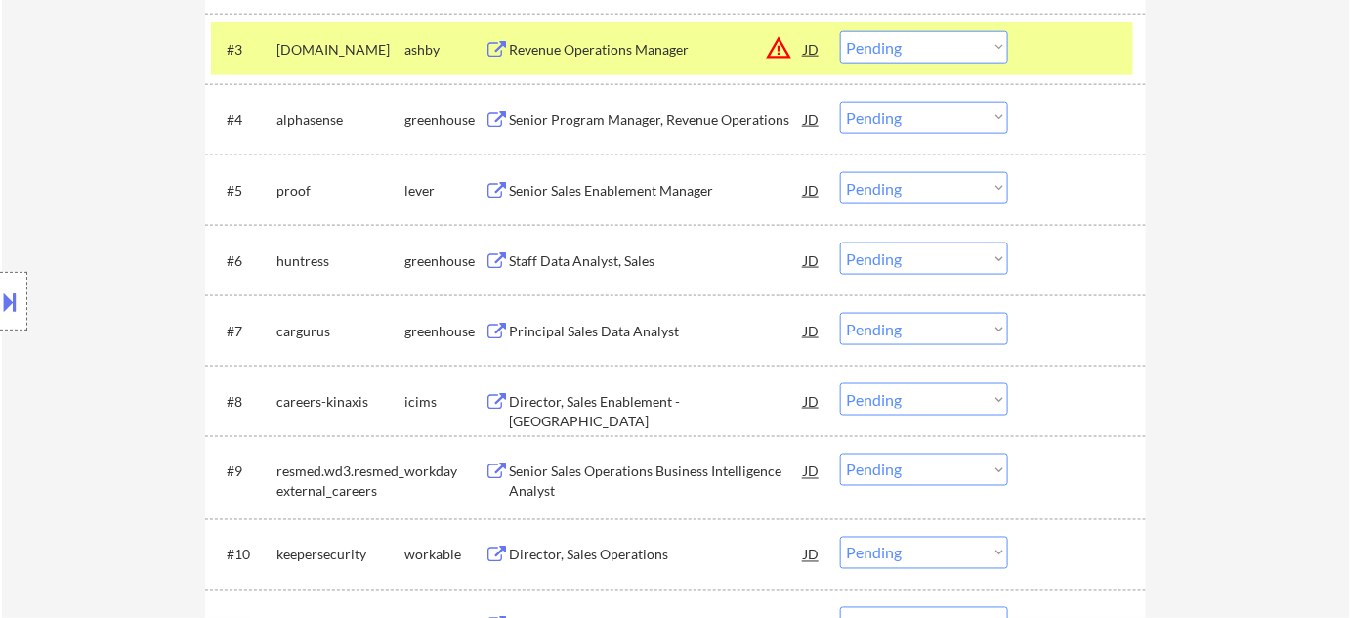
scroll to position [888, 0]
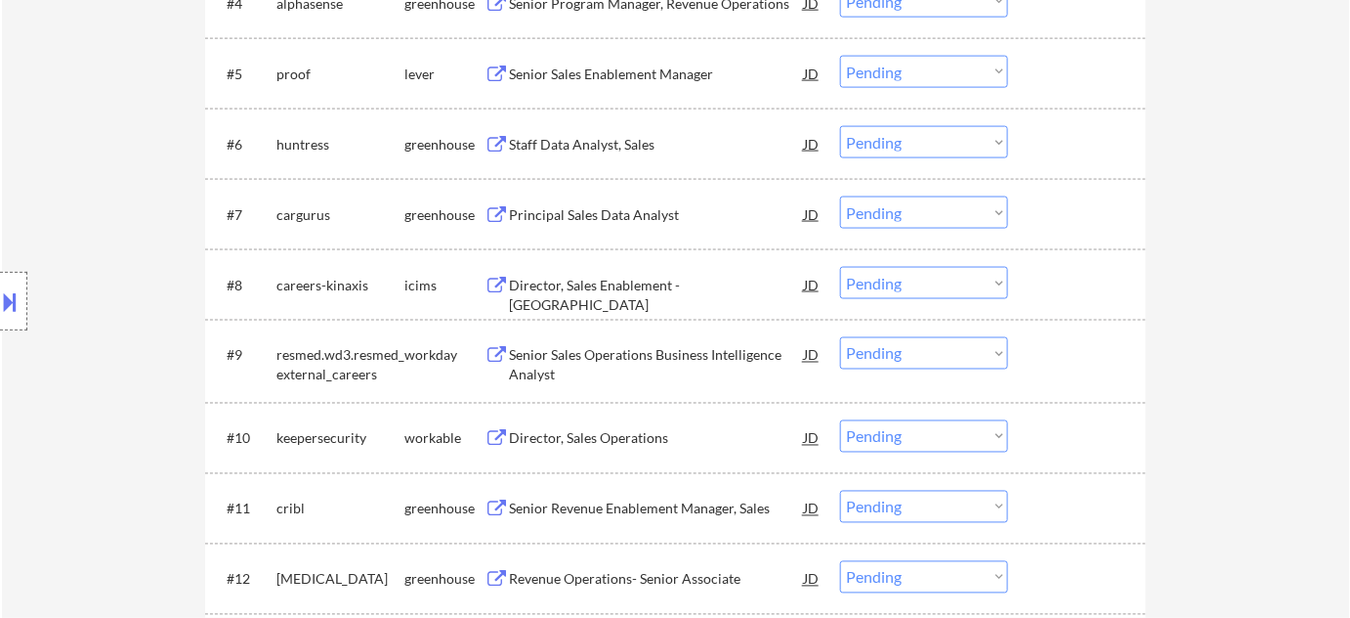
click at [681, 354] on div "Senior Sales Operations Business Intelligence Analyst" at bounding box center [656, 365] width 295 height 38
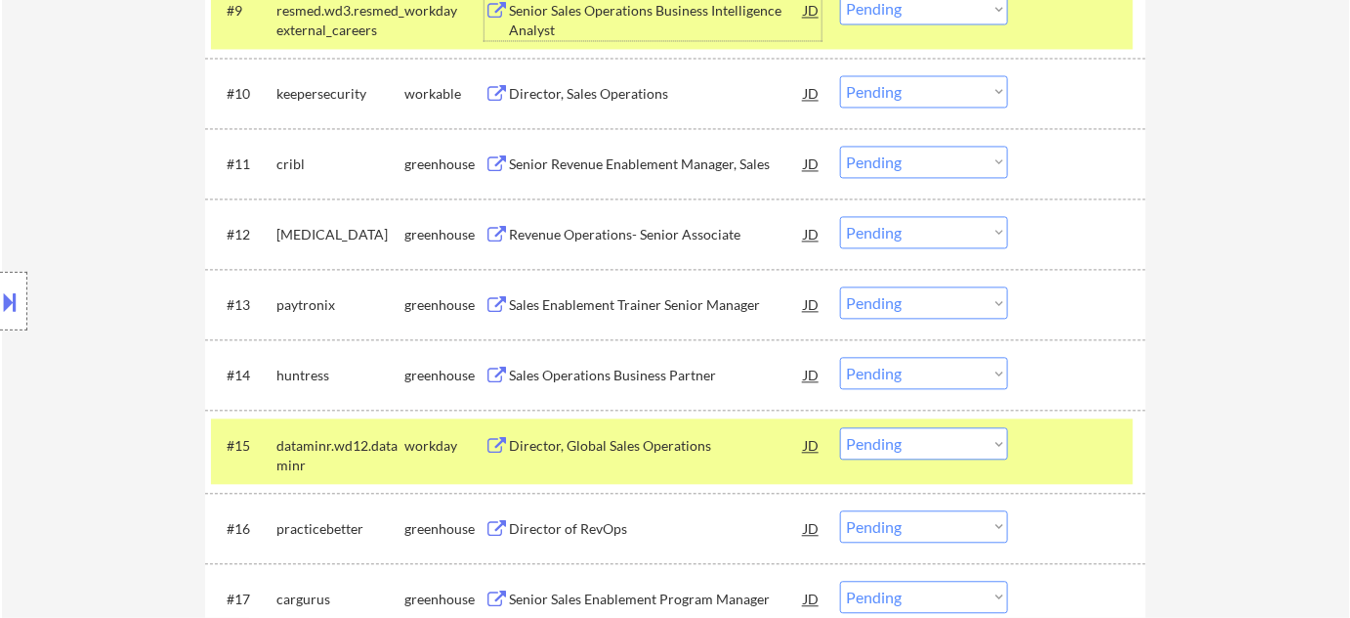
scroll to position [1243, 0]
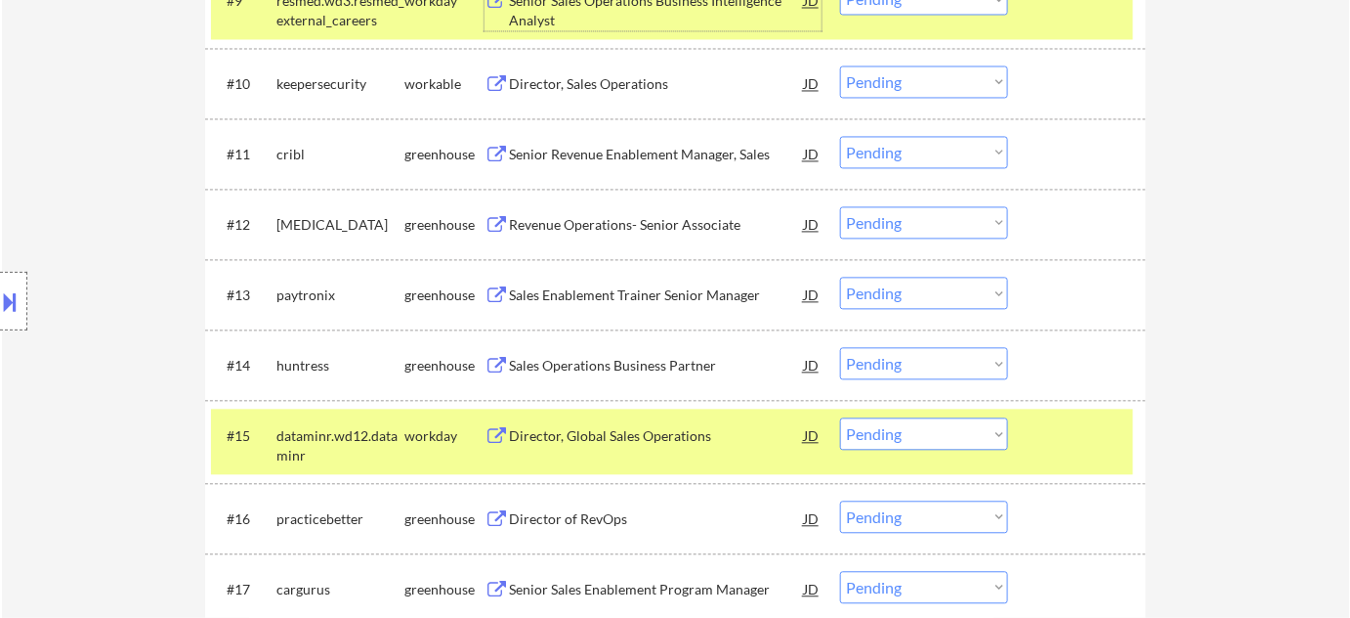
click at [604, 222] on div "Revenue Operations- Senior Associate" at bounding box center [656, 225] width 295 height 20
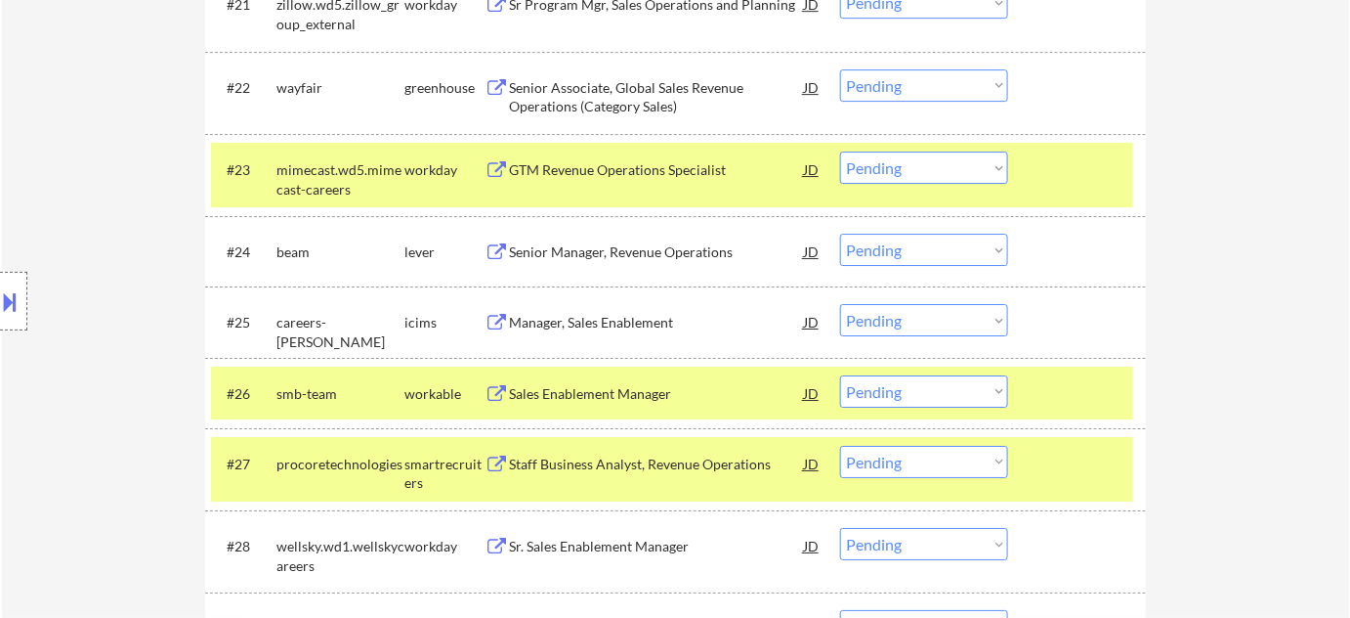
scroll to position [2131, 0]
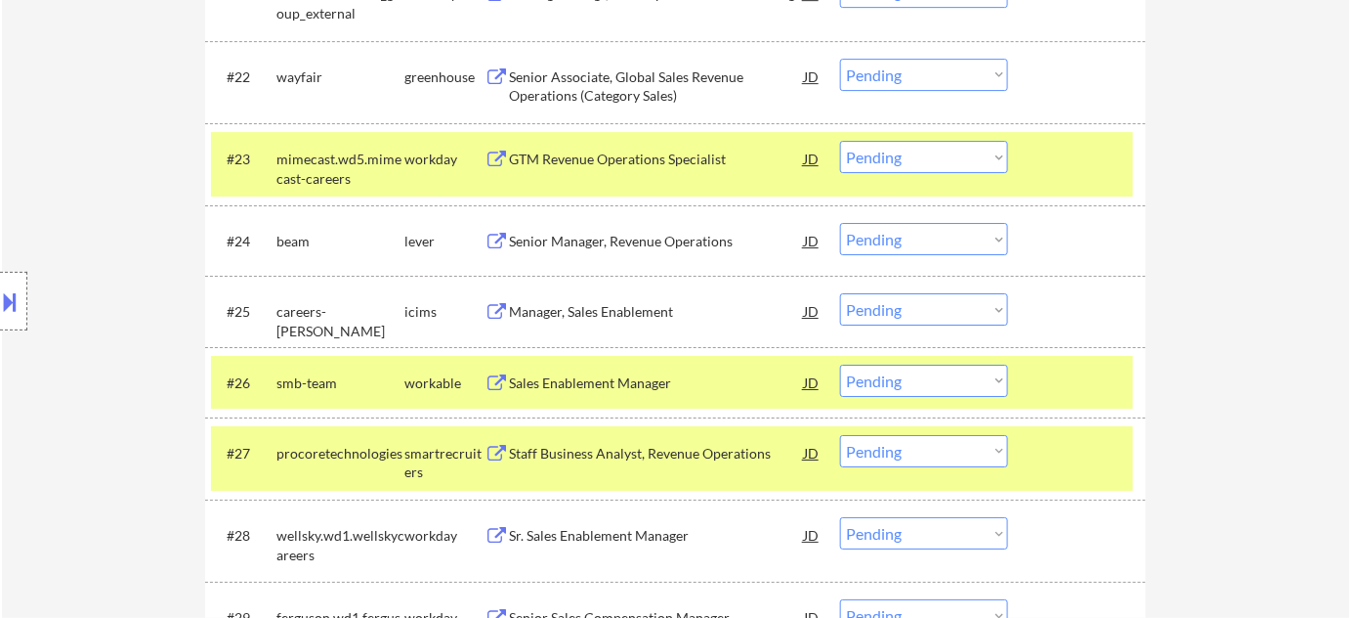
click at [663, 235] on div "Senior Manager, Revenue Operations" at bounding box center [656, 242] width 295 height 20
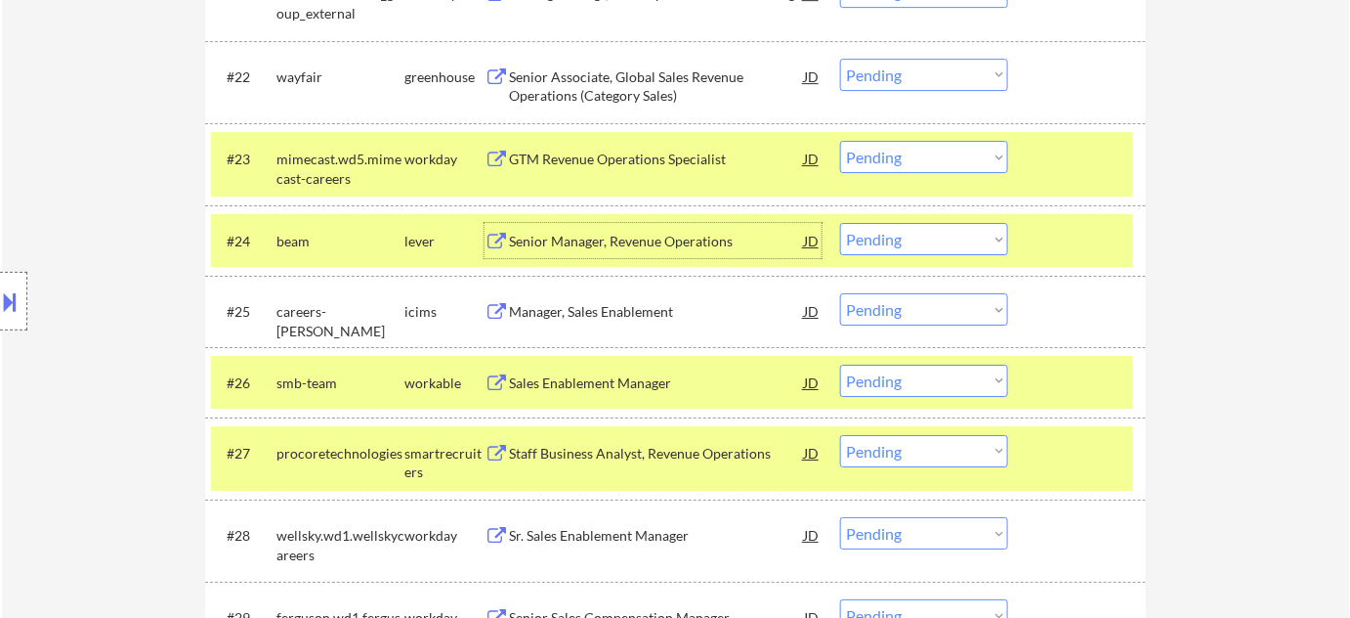
click at [545, 305] on div "Manager, Sales Enablement" at bounding box center [656, 312] width 295 height 20
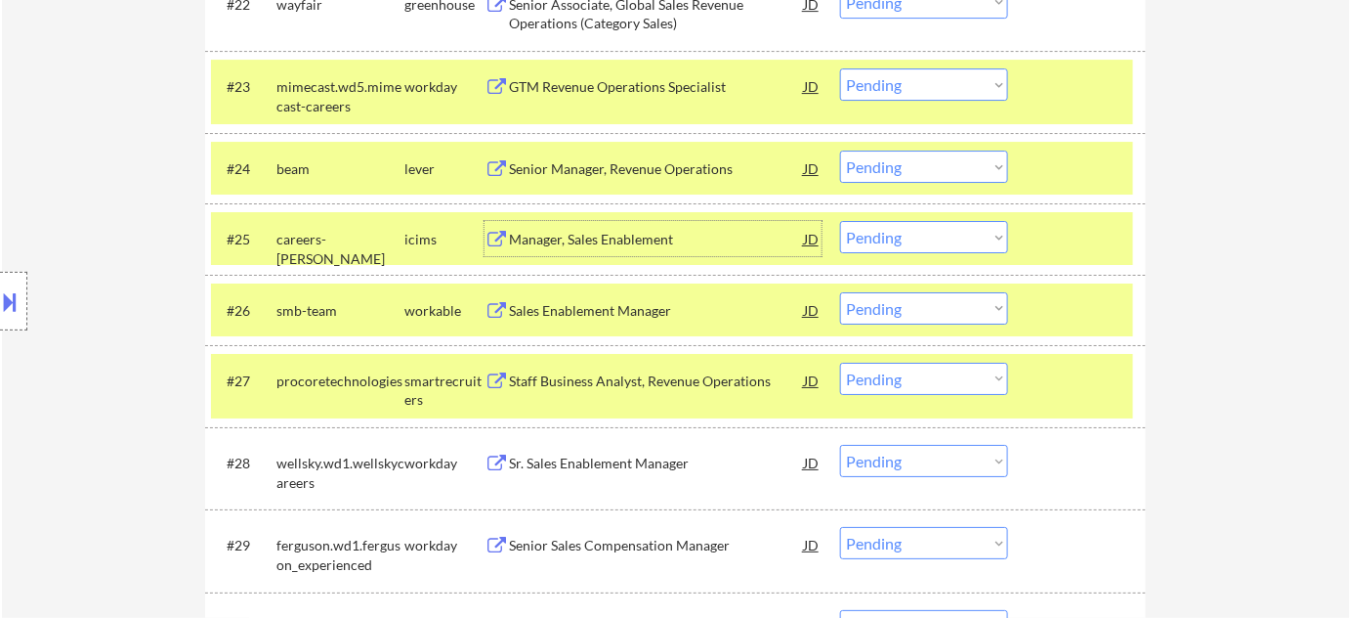
scroll to position [2309, 0]
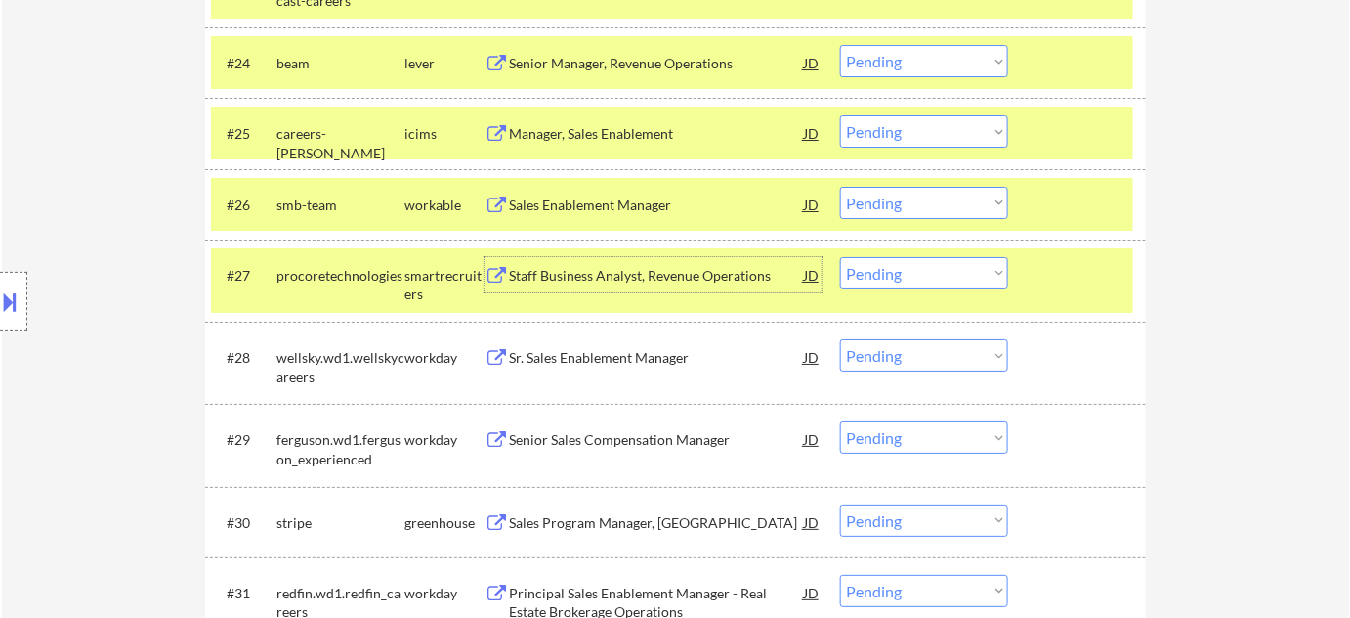
click at [706, 273] on div "Staff Business Analyst, Revenue Operations" at bounding box center [656, 276] width 295 height 20
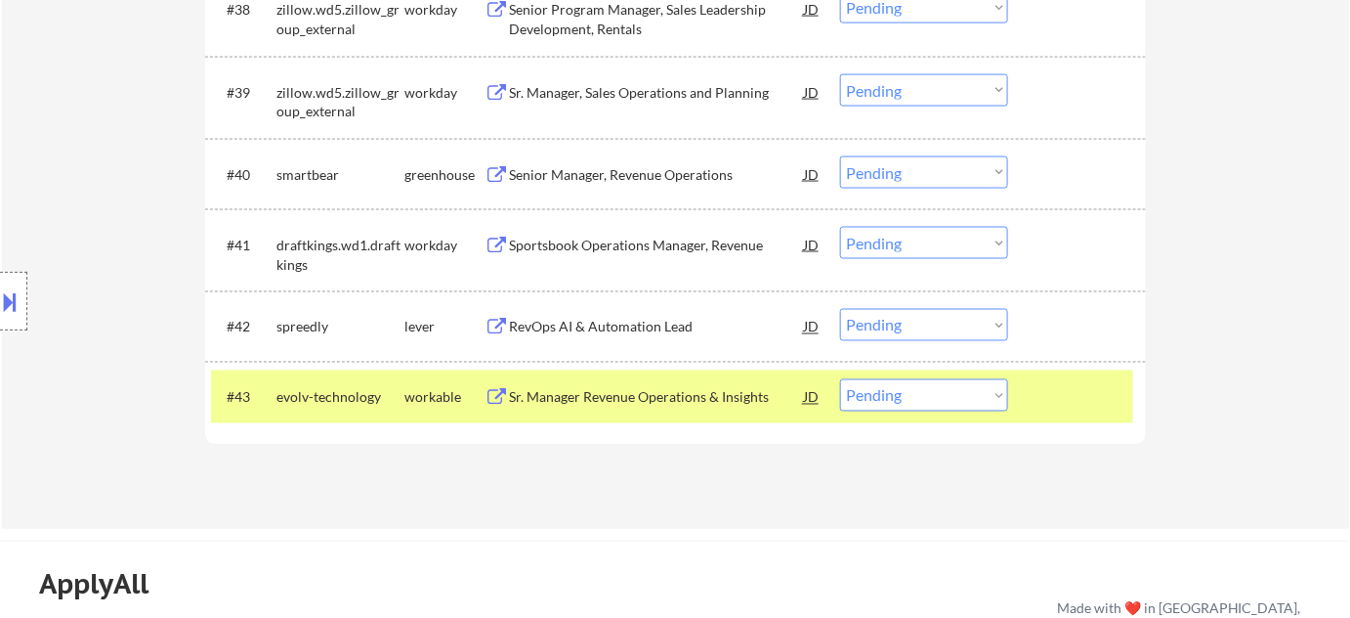
scroll to position [3464, 0]
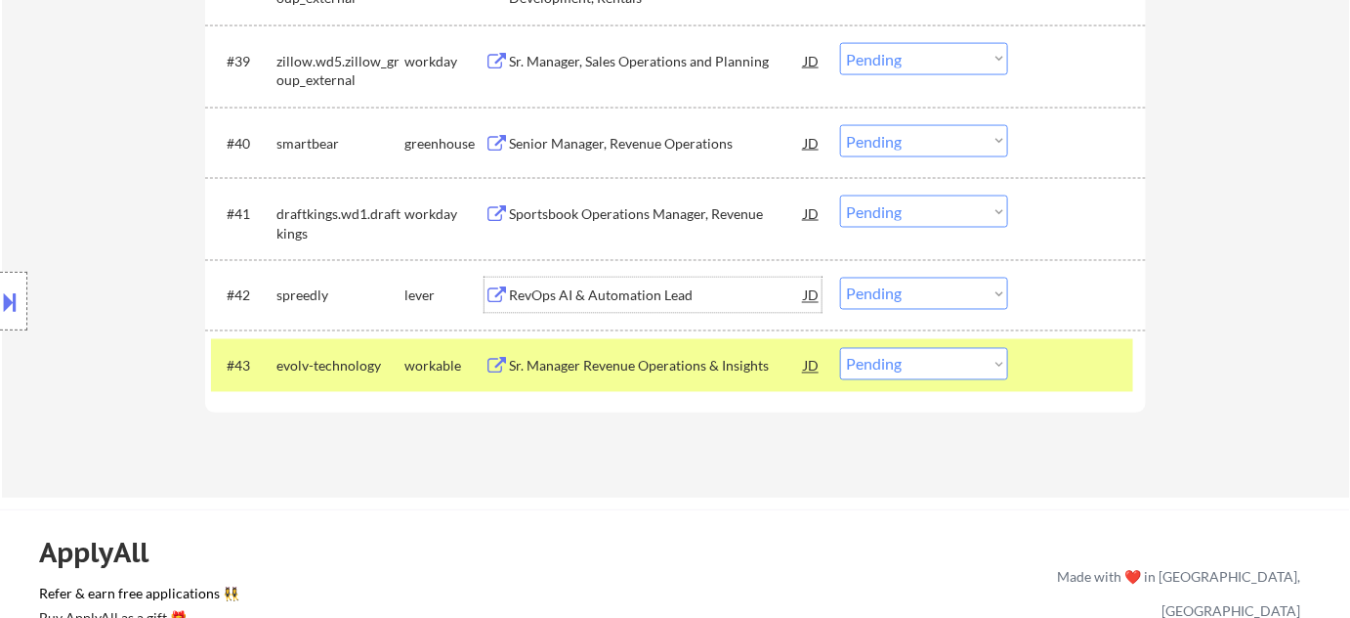
click at [629, 290] on div "RevOps AI & Automation Lead" at bounding box center [656, 296] width 295 height 20
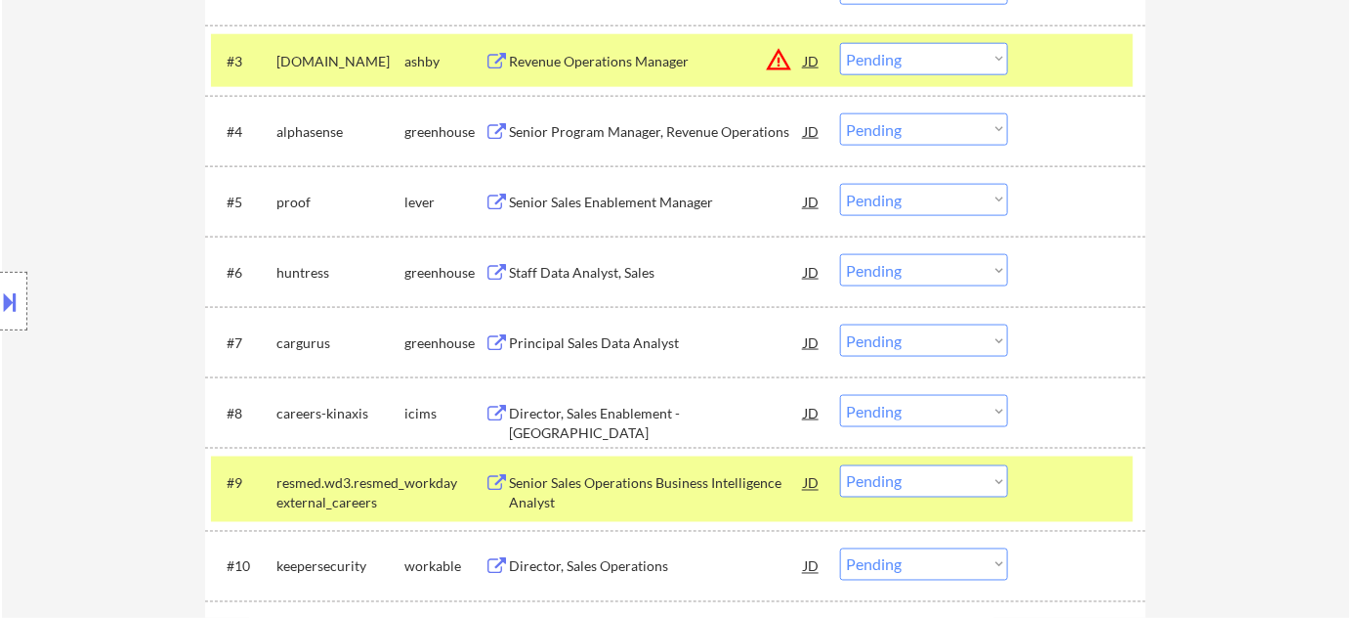
scroll to position [710, 0]
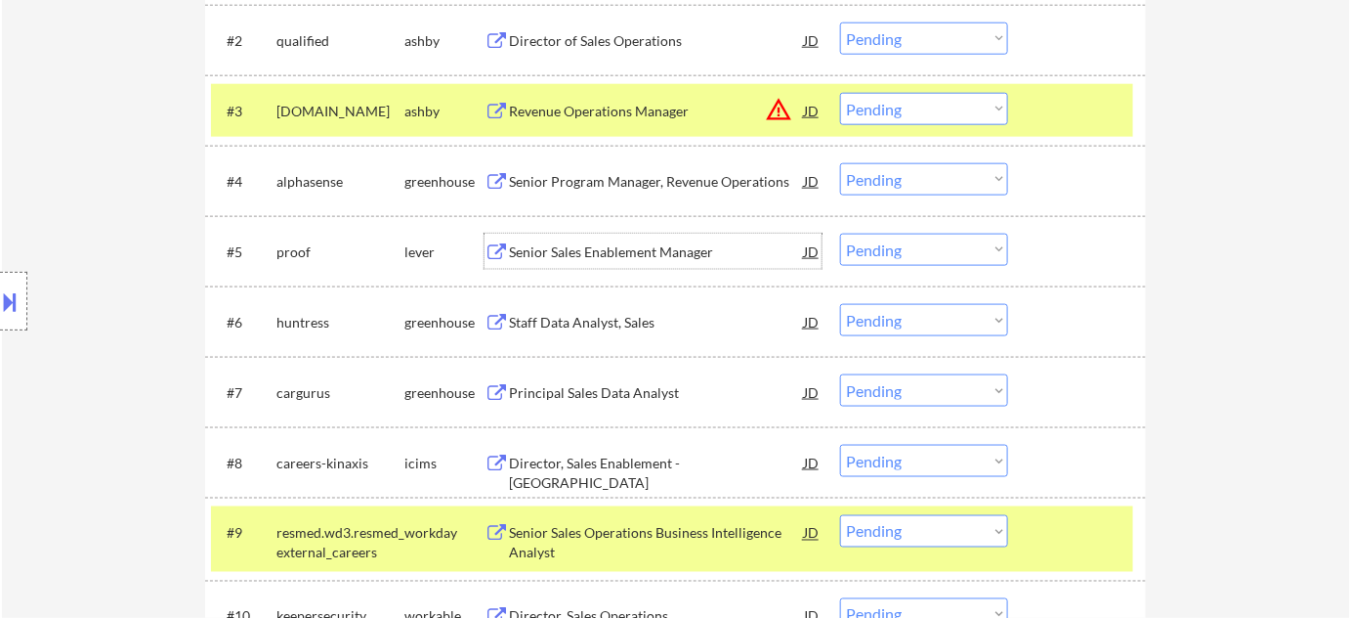
click at [647, 257] on div "Senior Sales Enablement Manager" at bounding box center [656, 252] width 295 height 20
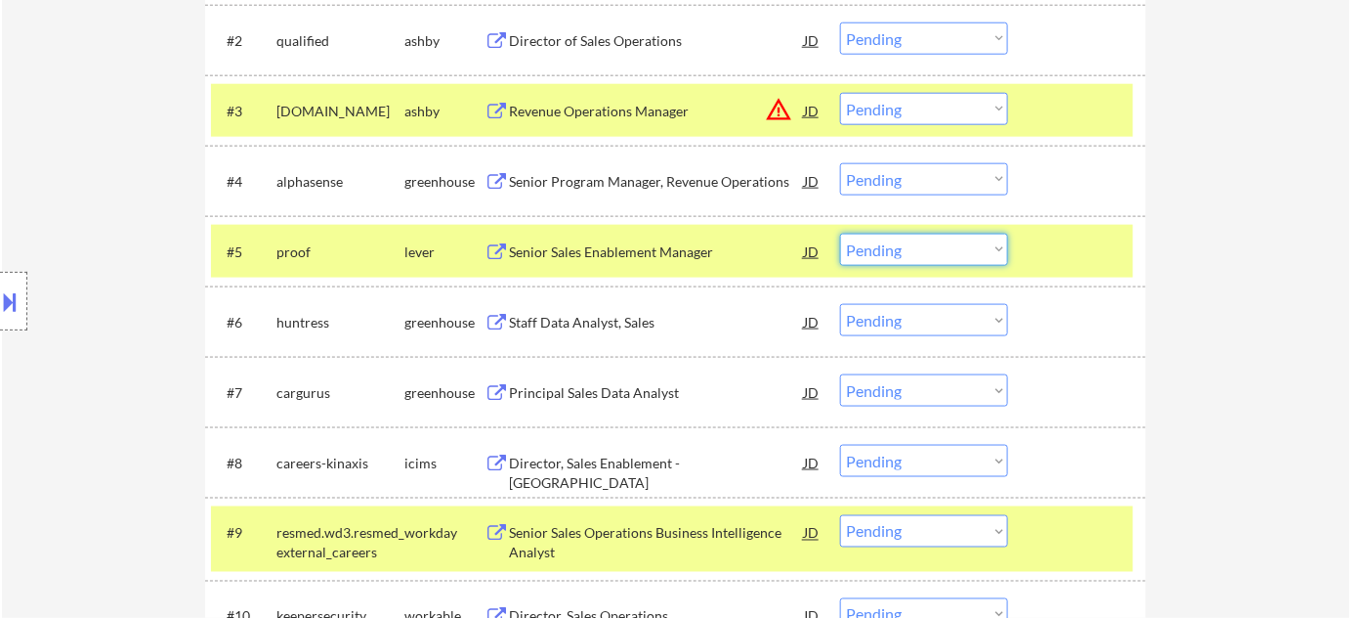
click at [877, 249] on select "Choose an option... Pending Applied Excluded (Questions) Excluded (Expired) Exc…" at bounding box center [924, 250] width 168 height 32
click at [840, 234] on select "Choose an option... Pending Applied Excluded (Questions) Excluded (Expired) Exc…" at bounding box center [924, 250] width 168 height 32
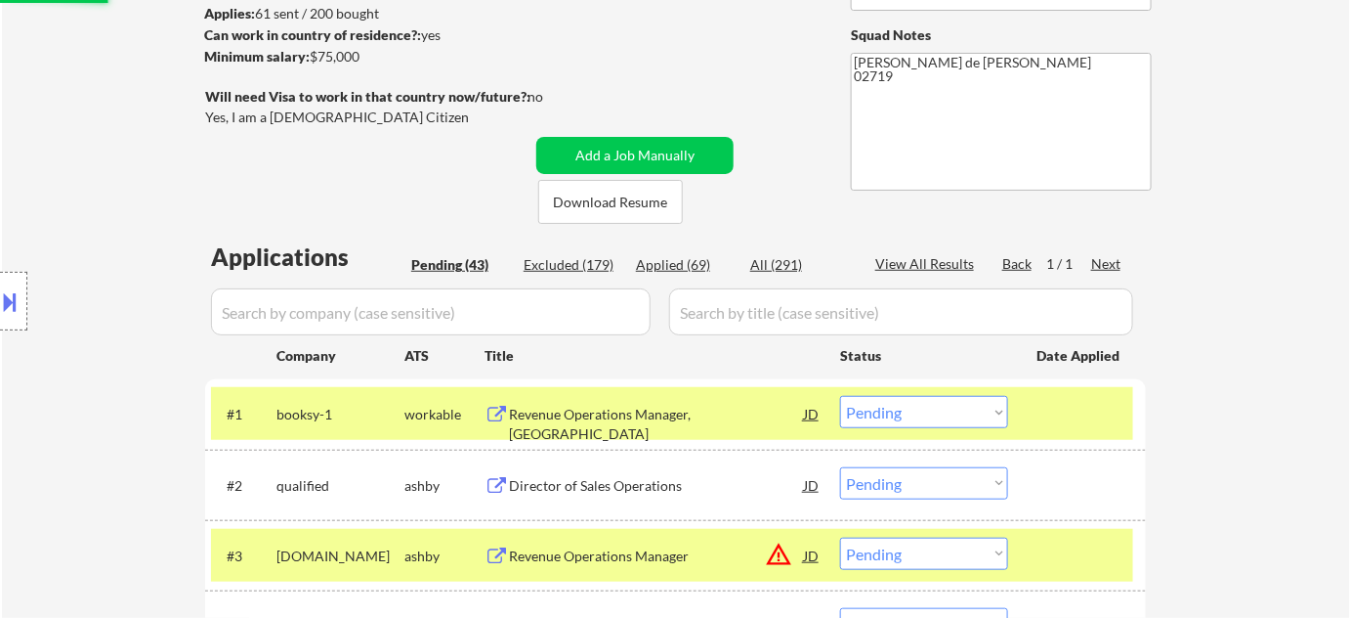
scroll to position [0, 0]
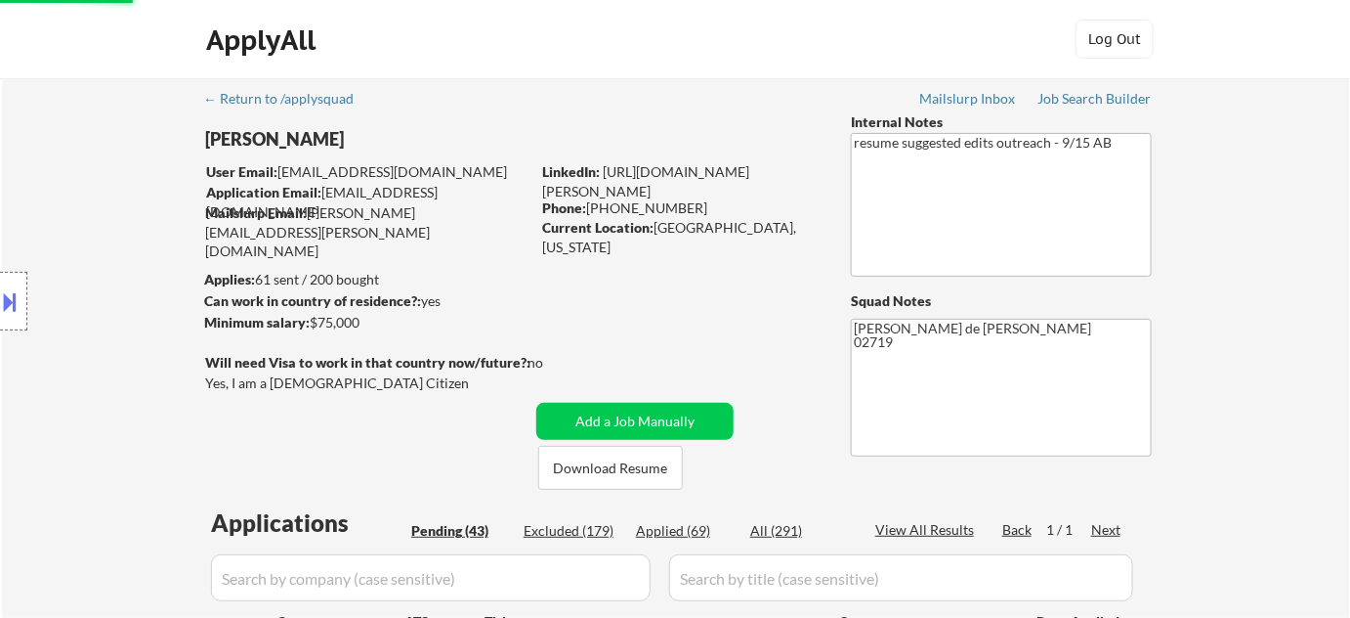
select select ""pending""
